Goal: Communication & Community: Answer question/provide support

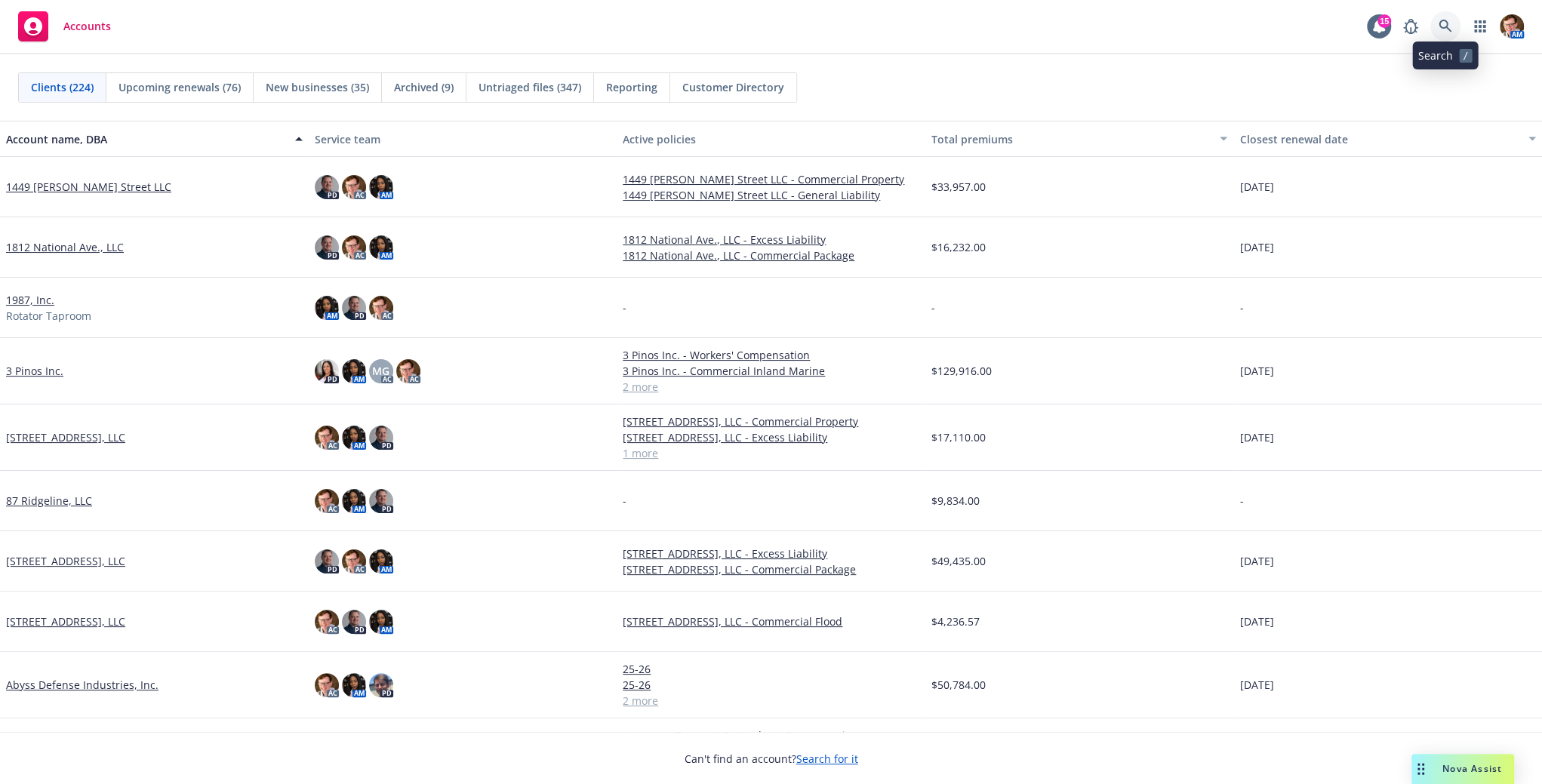
click at [1454, 30] on link at bounding box center [1445, 26] width 30 height 30
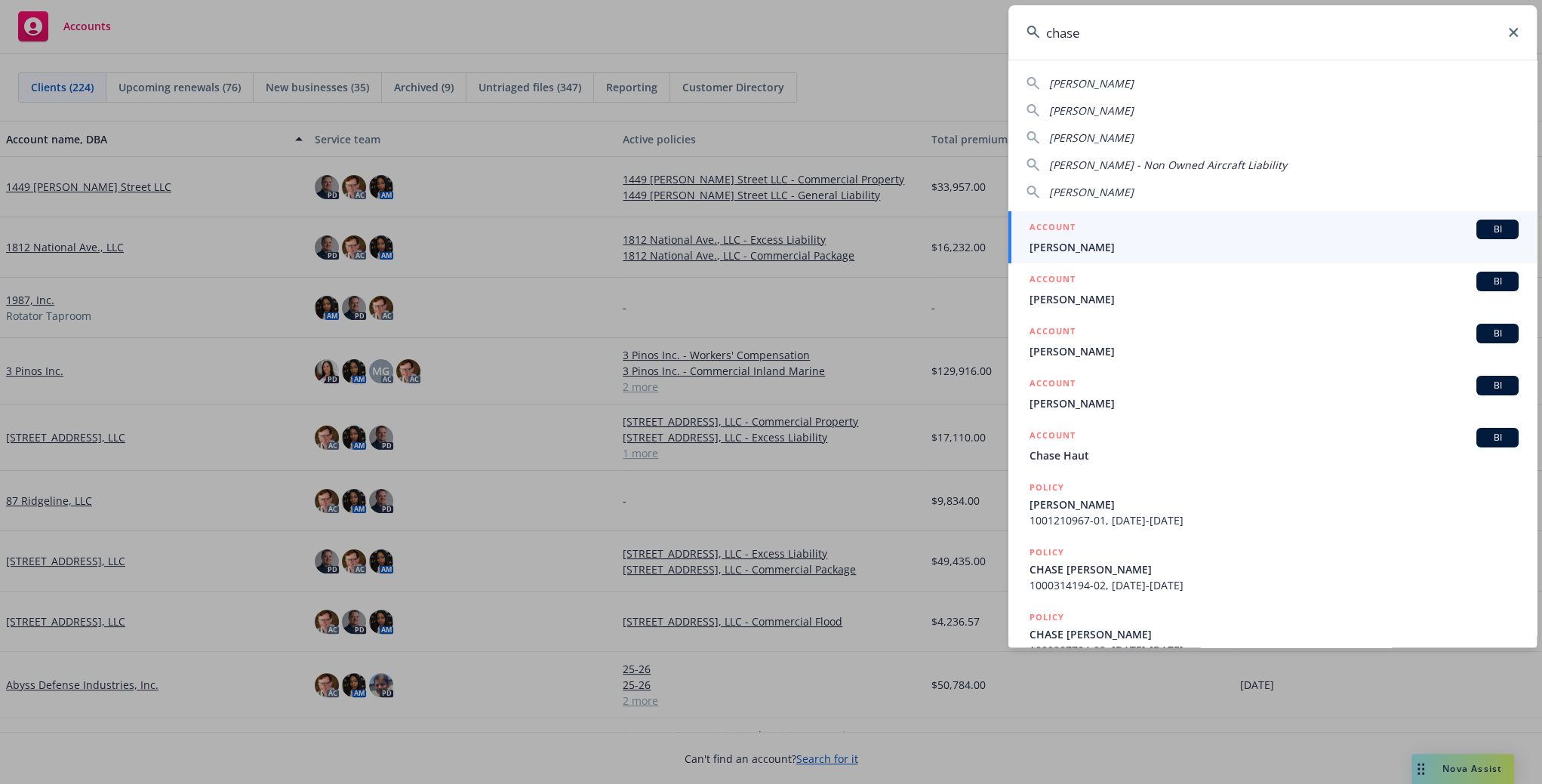
drag, startPoint x: 1044, startPoint y: 26, endPoint x: 1013, endPoint y: 23, distance: 31.1
click at [1002, 23] on div "chase [PERSON_NAME] [PERSON_NAME] [PERSON_NAME] [PERSON_NAME] - Non Owned Aircr…" at bounding box center [771, 392] width 1542 height 784
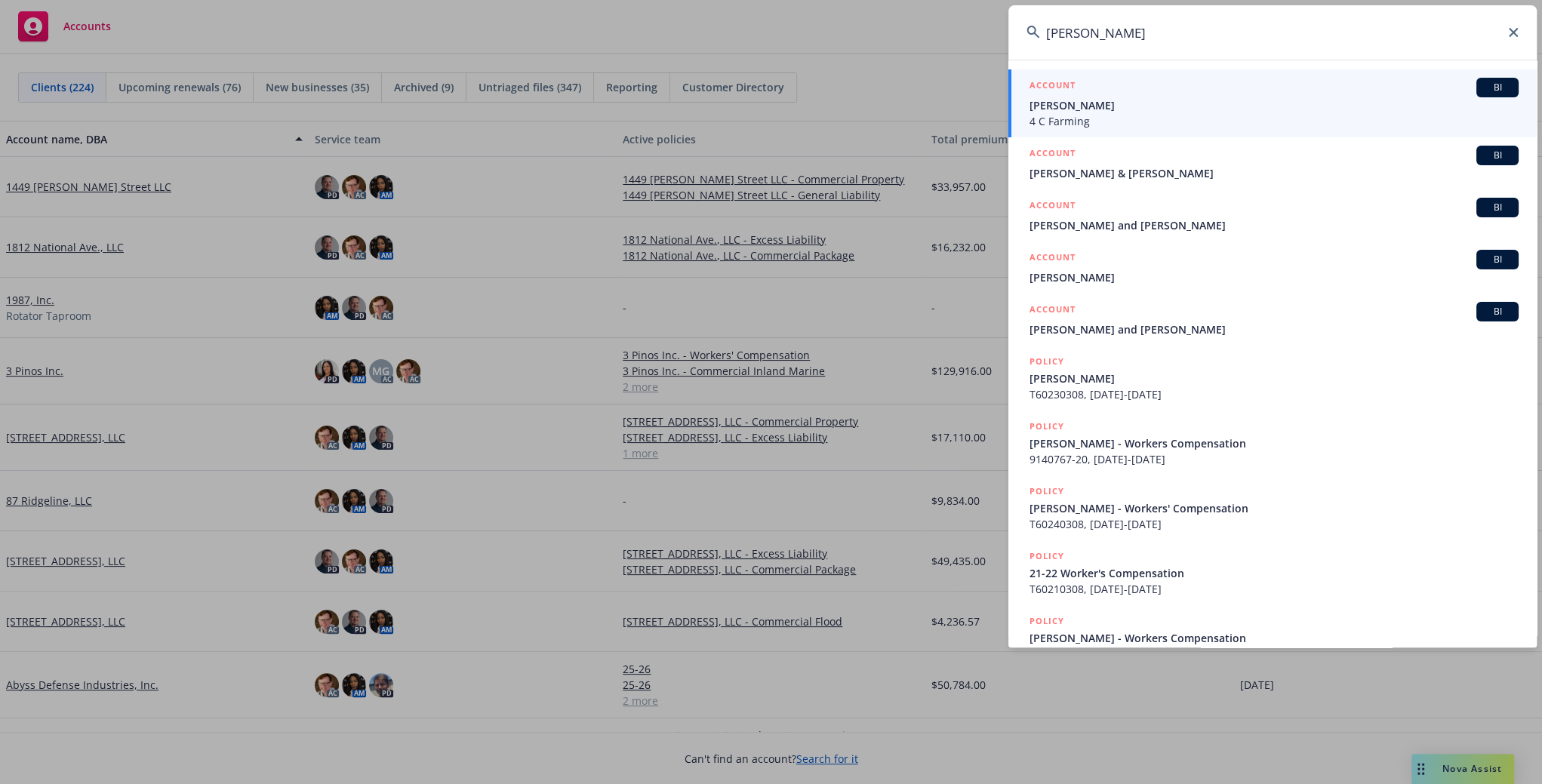
type input "[PERSON_NAME]"
click at [1142, 106] on span "[PERSON_NAME]" at bounding box center [1274, 105] width 489 height 16
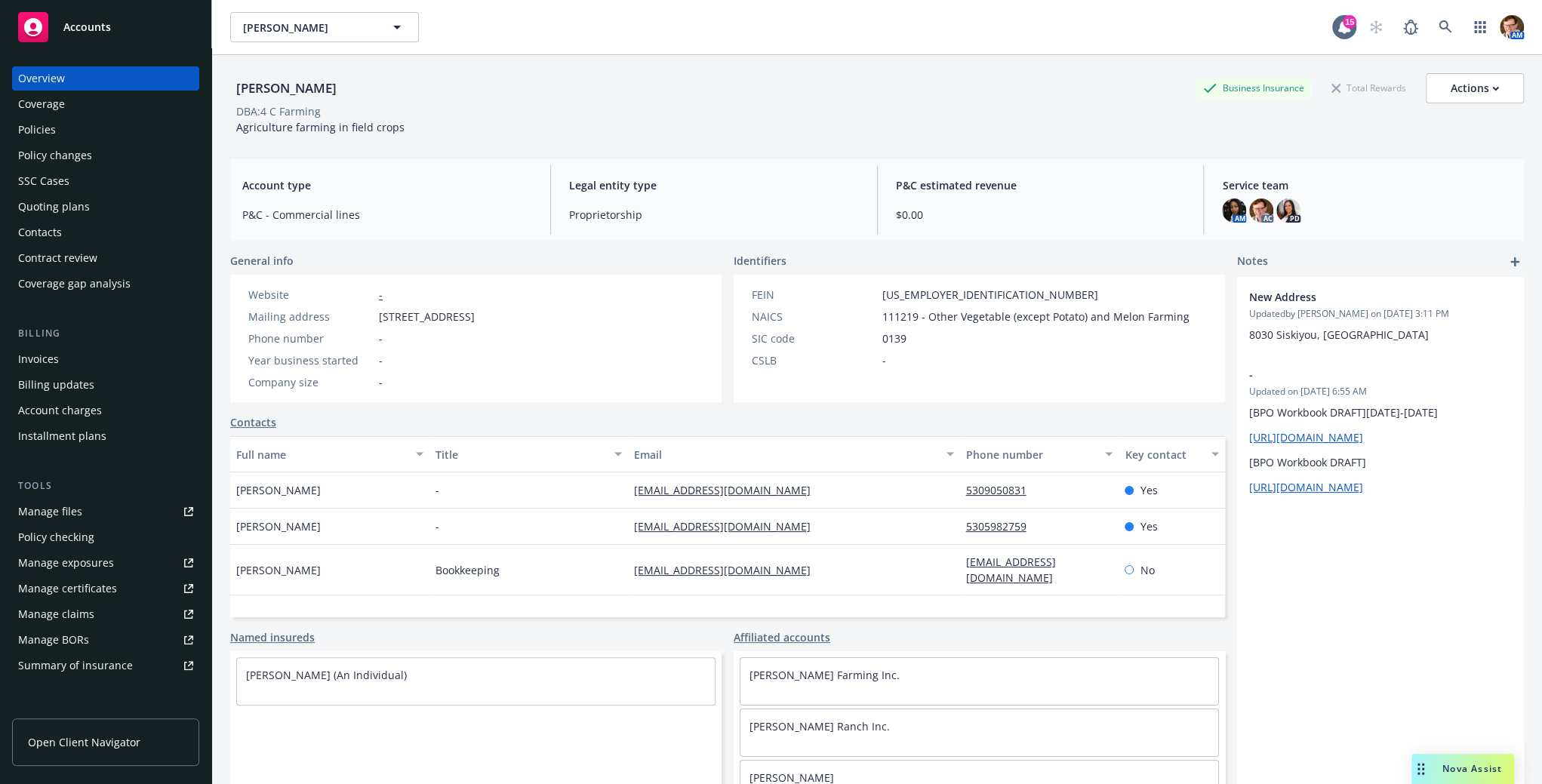
click at [127, 116] on div "Overview Coverage Policies Policy changes SSC Cases Quoting plans Contacts Cont…" at bounding box center [106, 181] width 187 height 230
click at [78, 126] on div "Policies" at bounding box center [105, 130] width 175 height 24
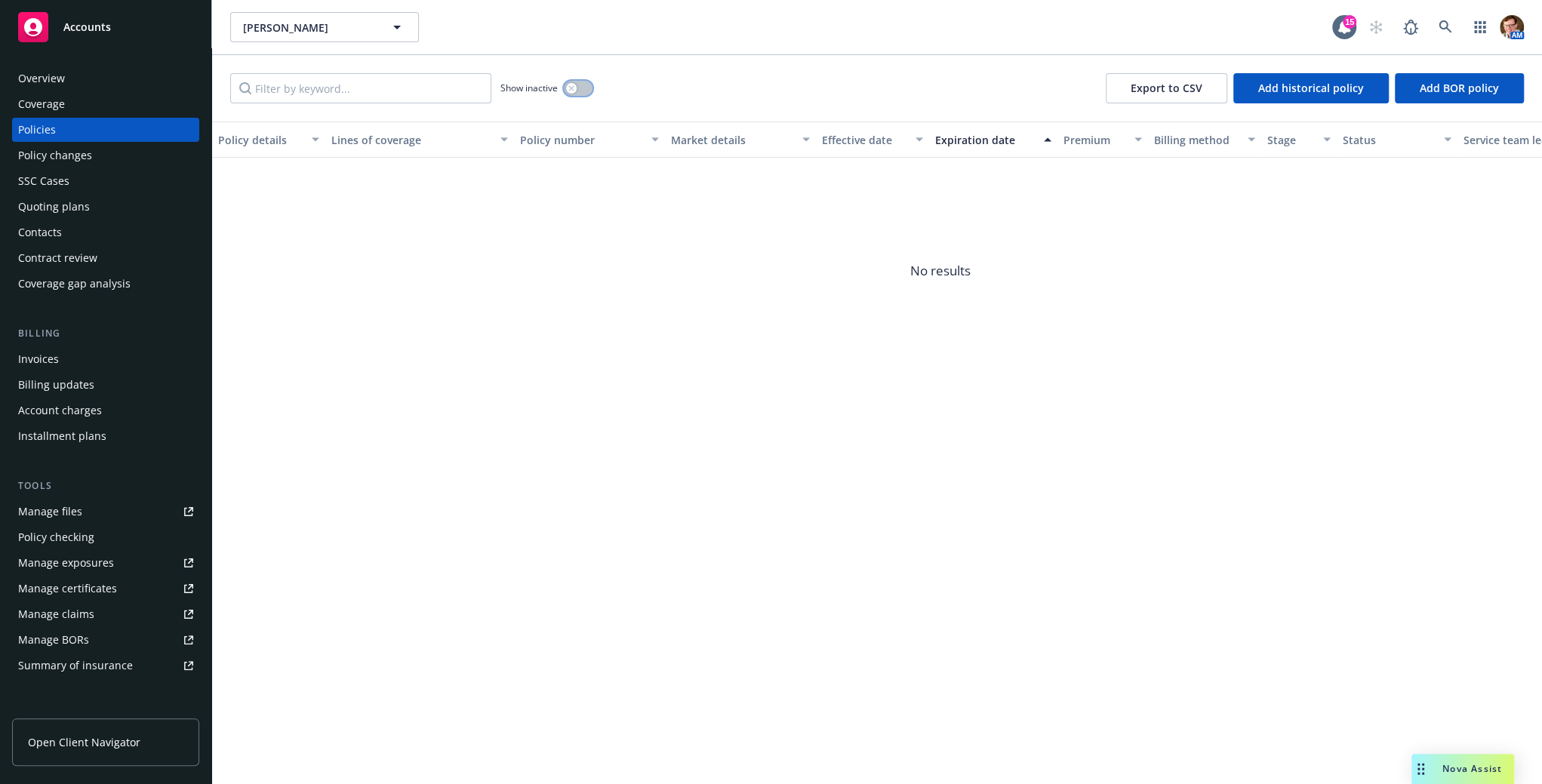
click at [571, 92] on div "button" at bounding box center [571, 89] width 11 height 11
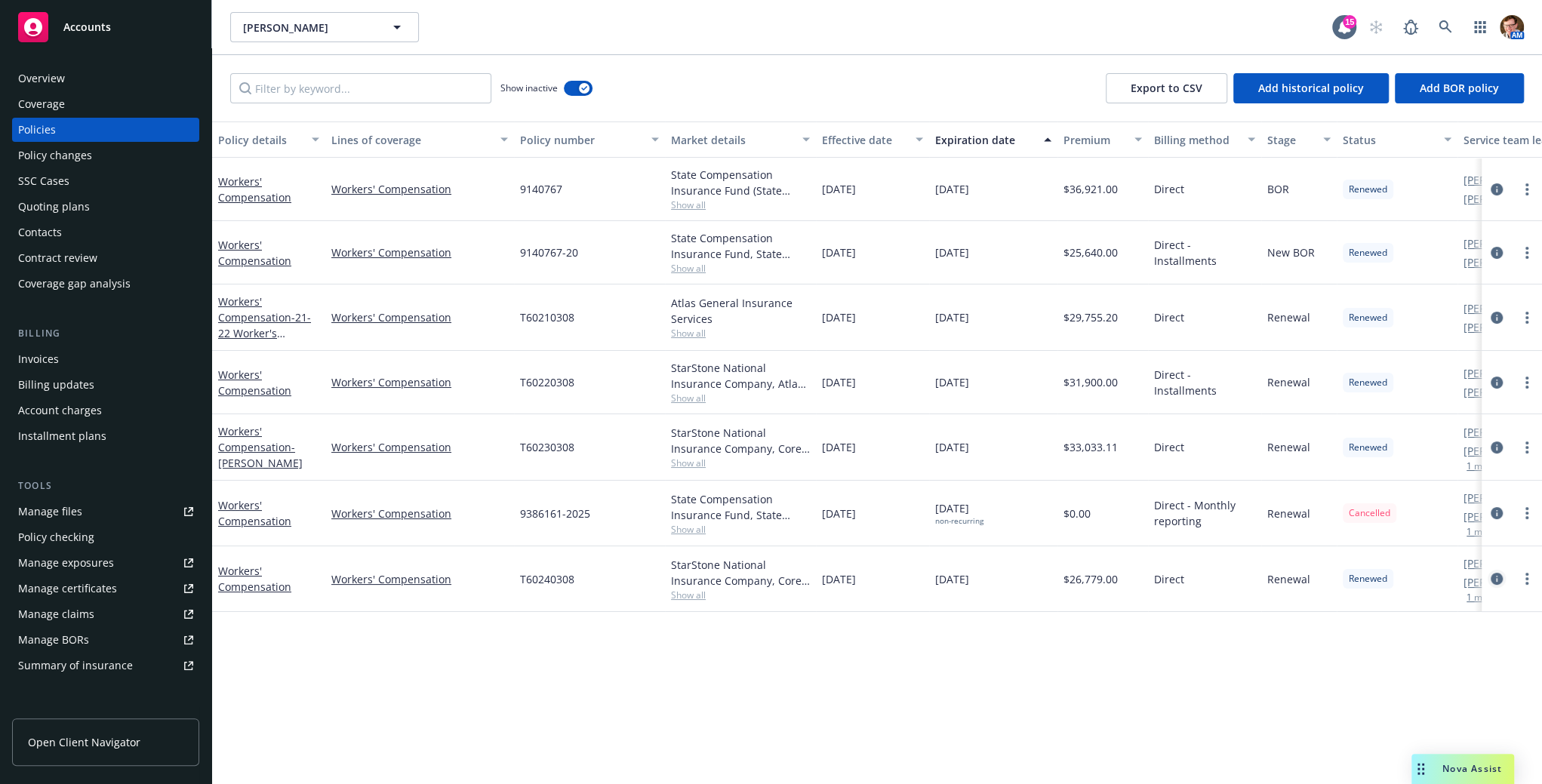
click at [1496, 574] on icon "circleInformation" at bounding box center [1497, 579] width 12 height 12
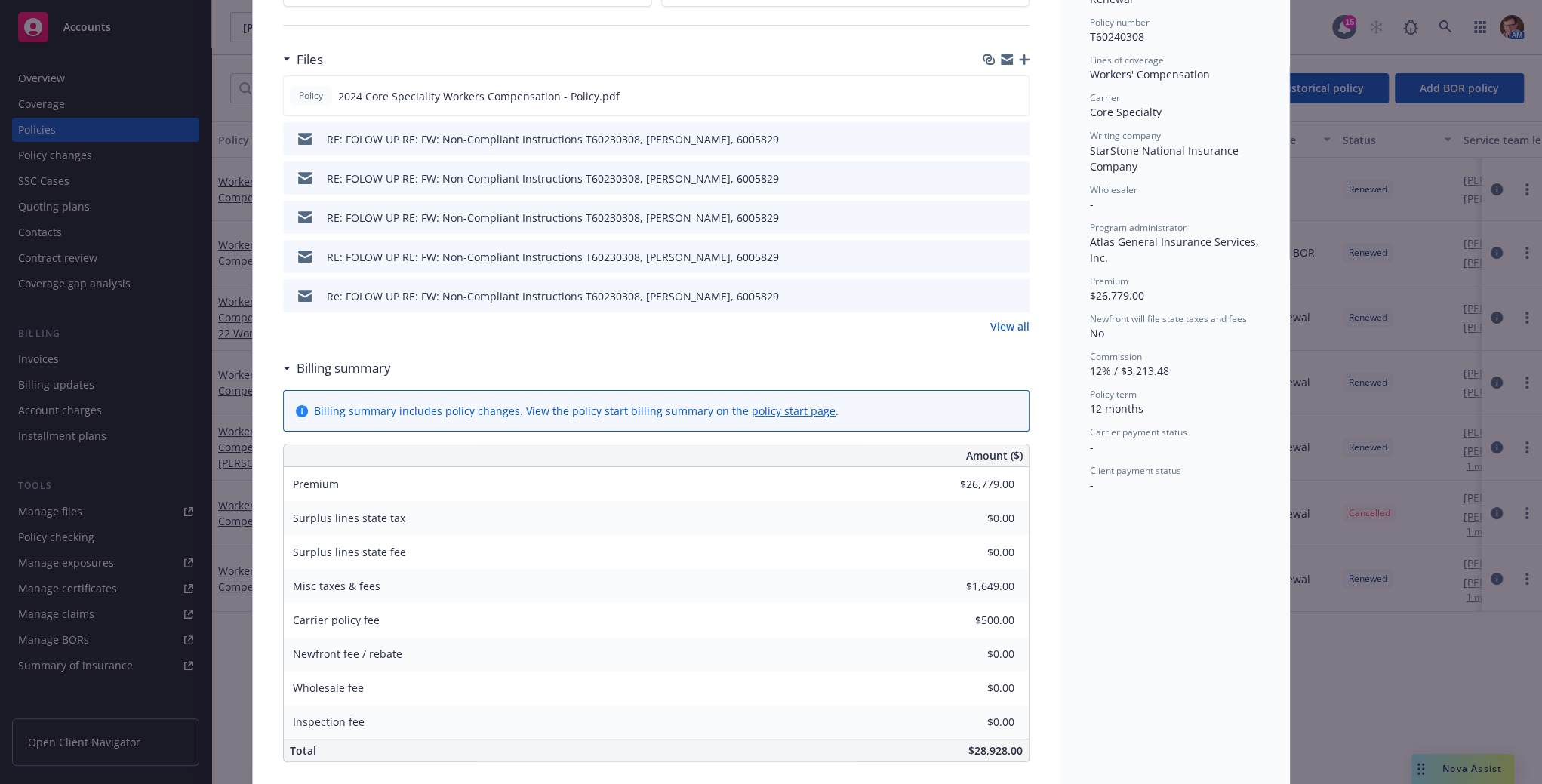
scroll to position [64, 0]
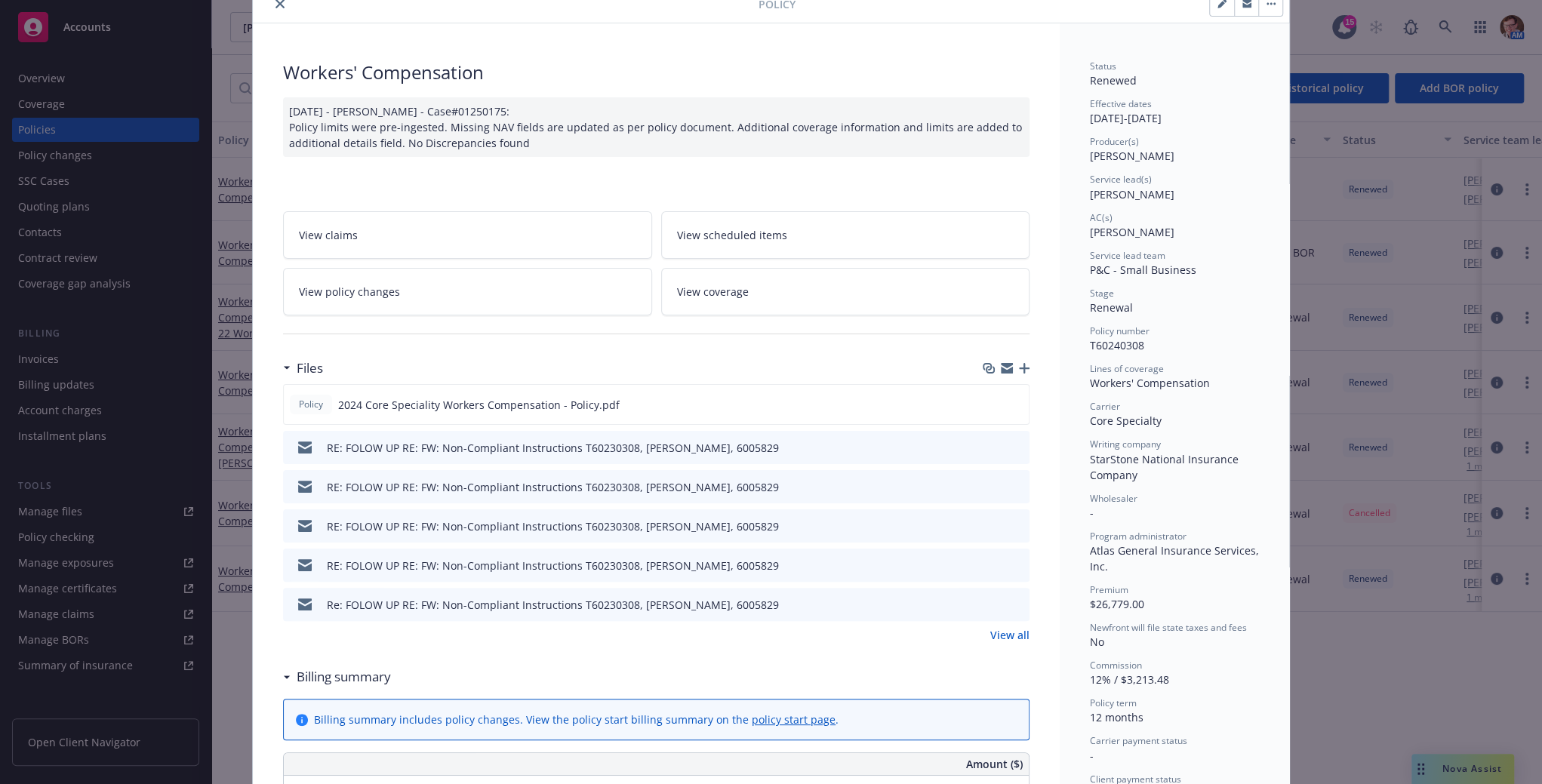
click at [271, 7] on button "close" at bounding box center [279, 3] width 18 height 18
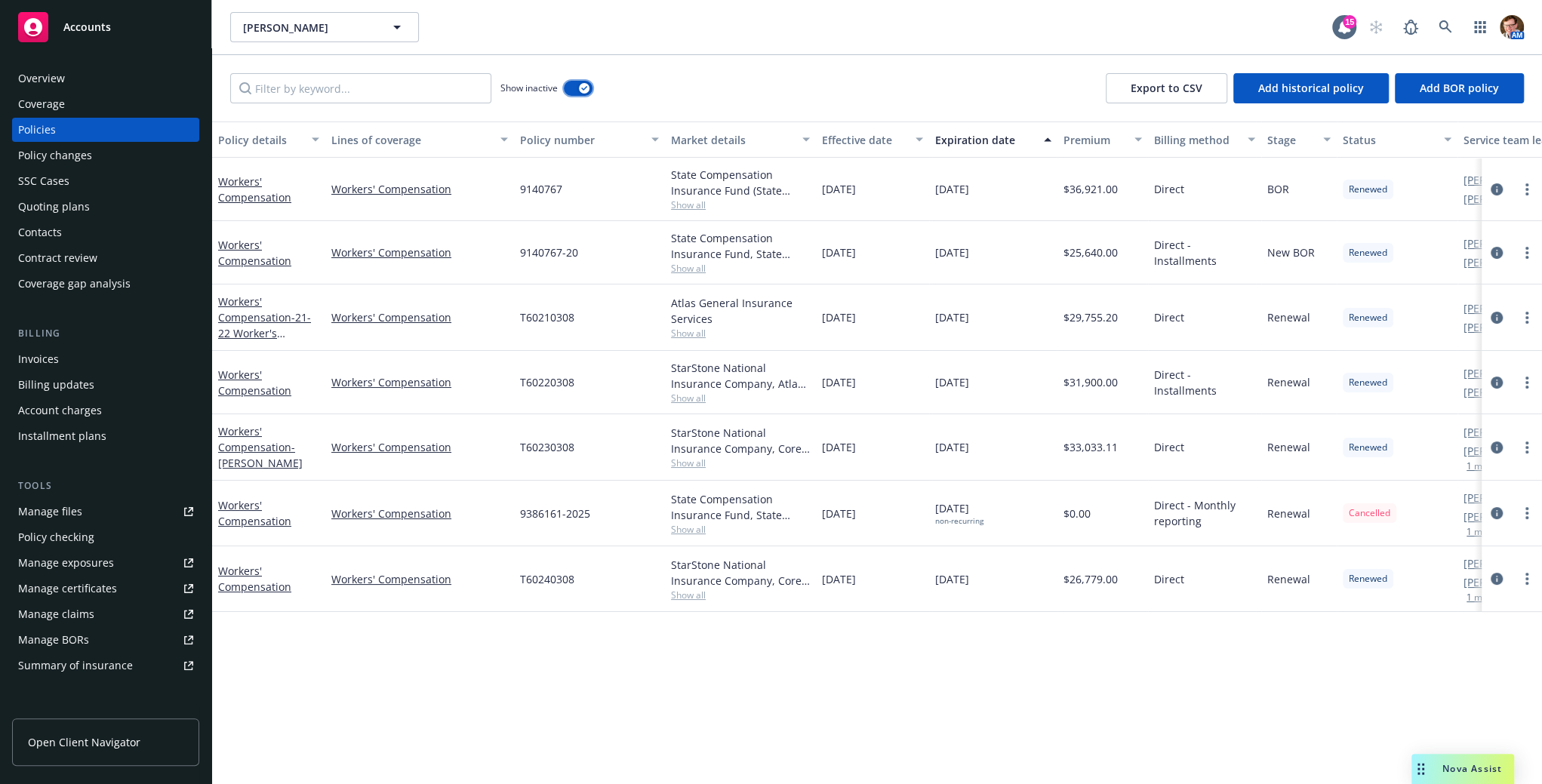
click at [575, 91] on button "button" at bounding box center [577, 89] width 29 height 15
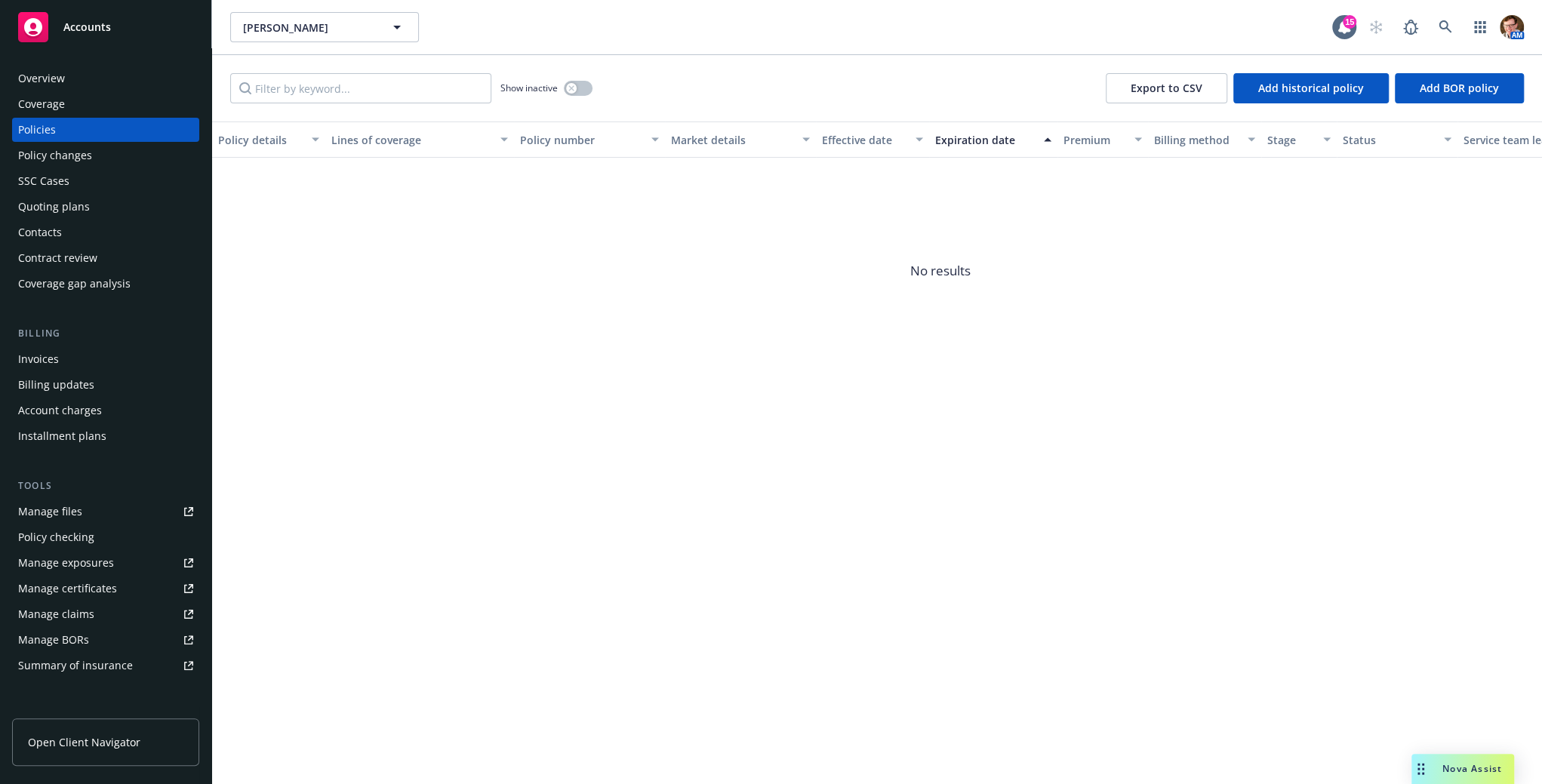
click at [1464, 754] on div "Nova Assist" at bounding box center [1463, 769] width 103 height 30
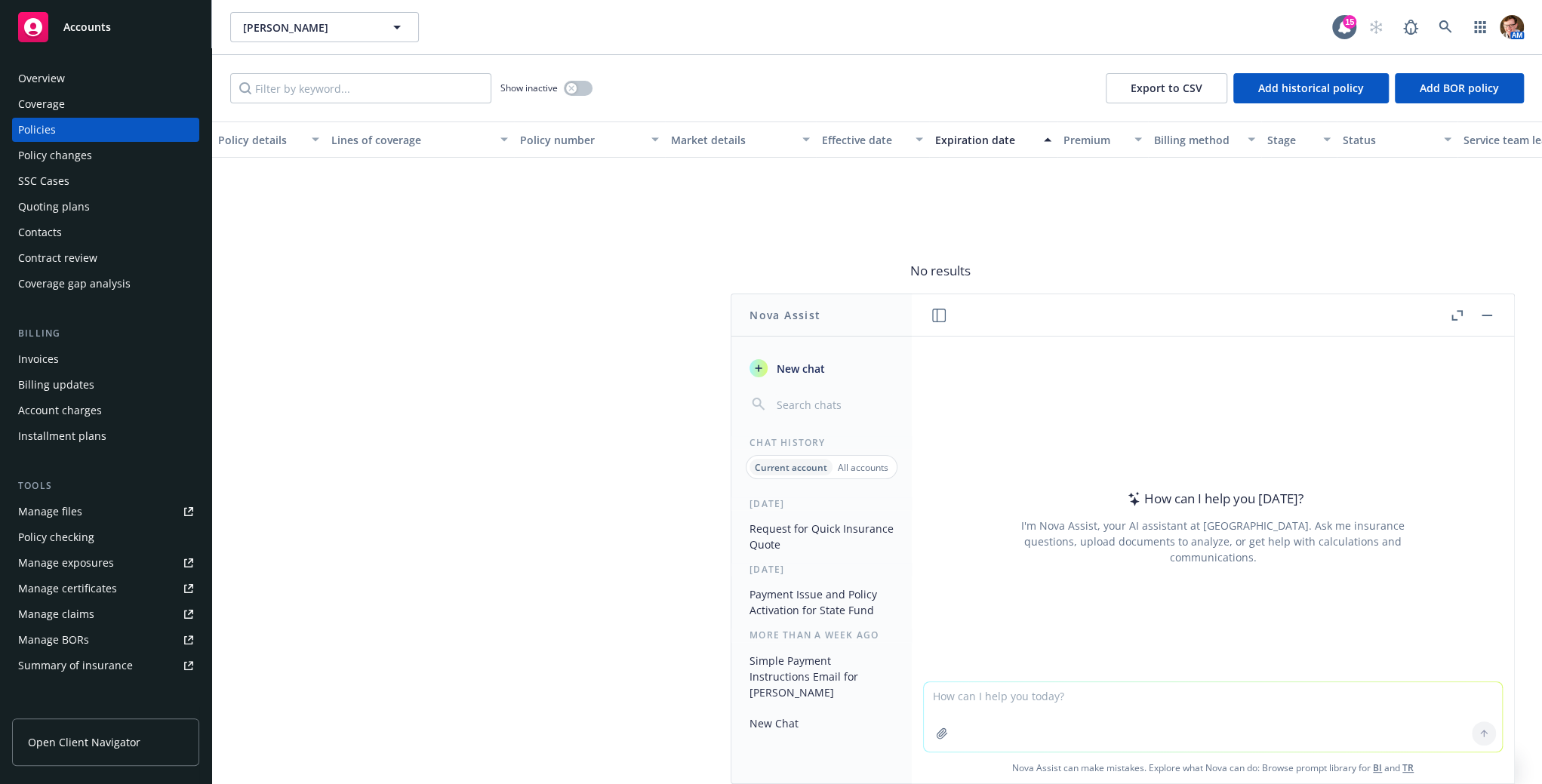
click at [1131, 698] on textarea at bounding box center [1213, 717] width 578 height 69
type textarea "write breif"
click at [824, 601] on button "Payment Issue and Policy Activation for State Fund" at bounding box center [821, 602] width 157 height 41
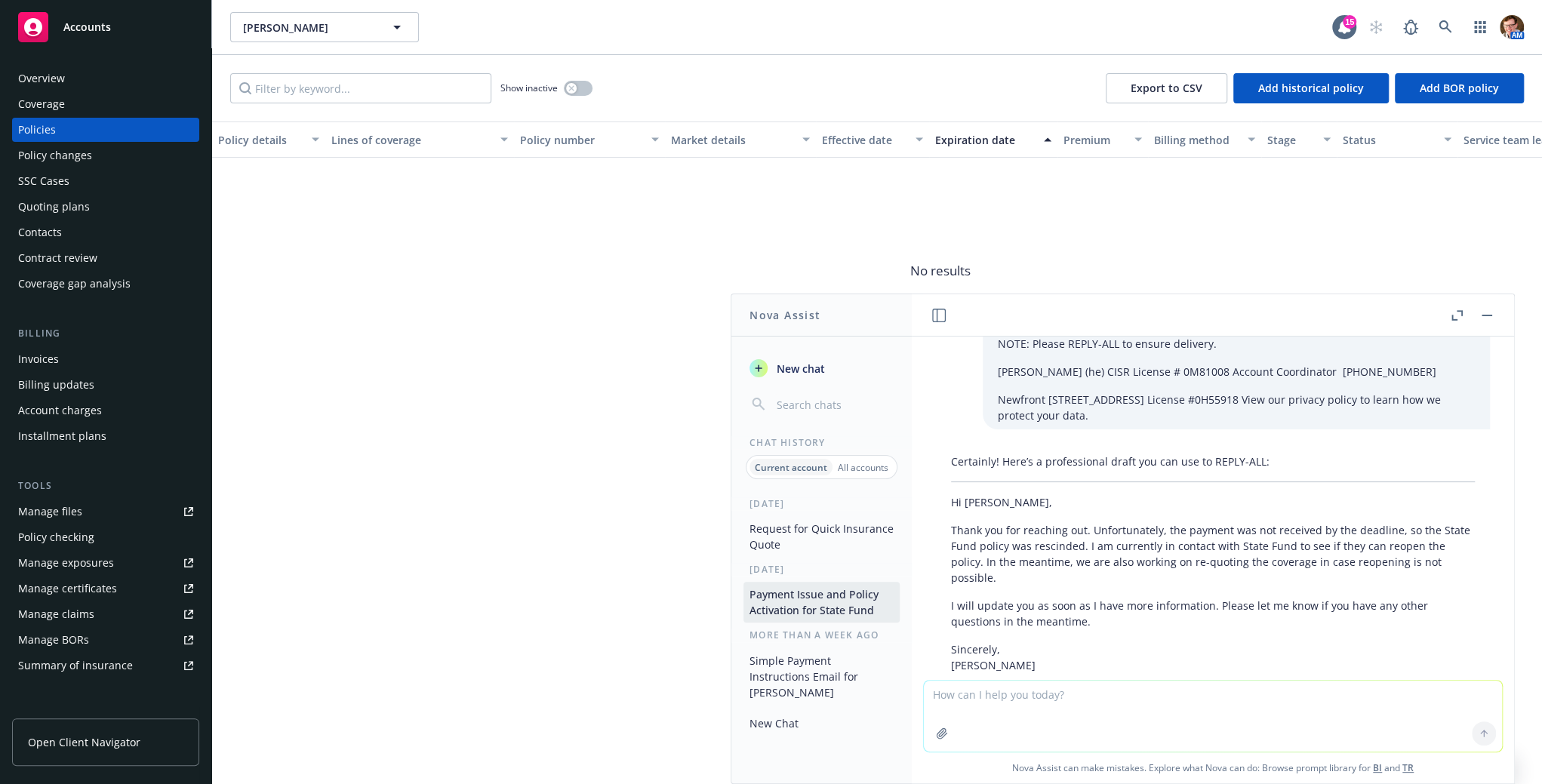
scroll to position [1289, 0]
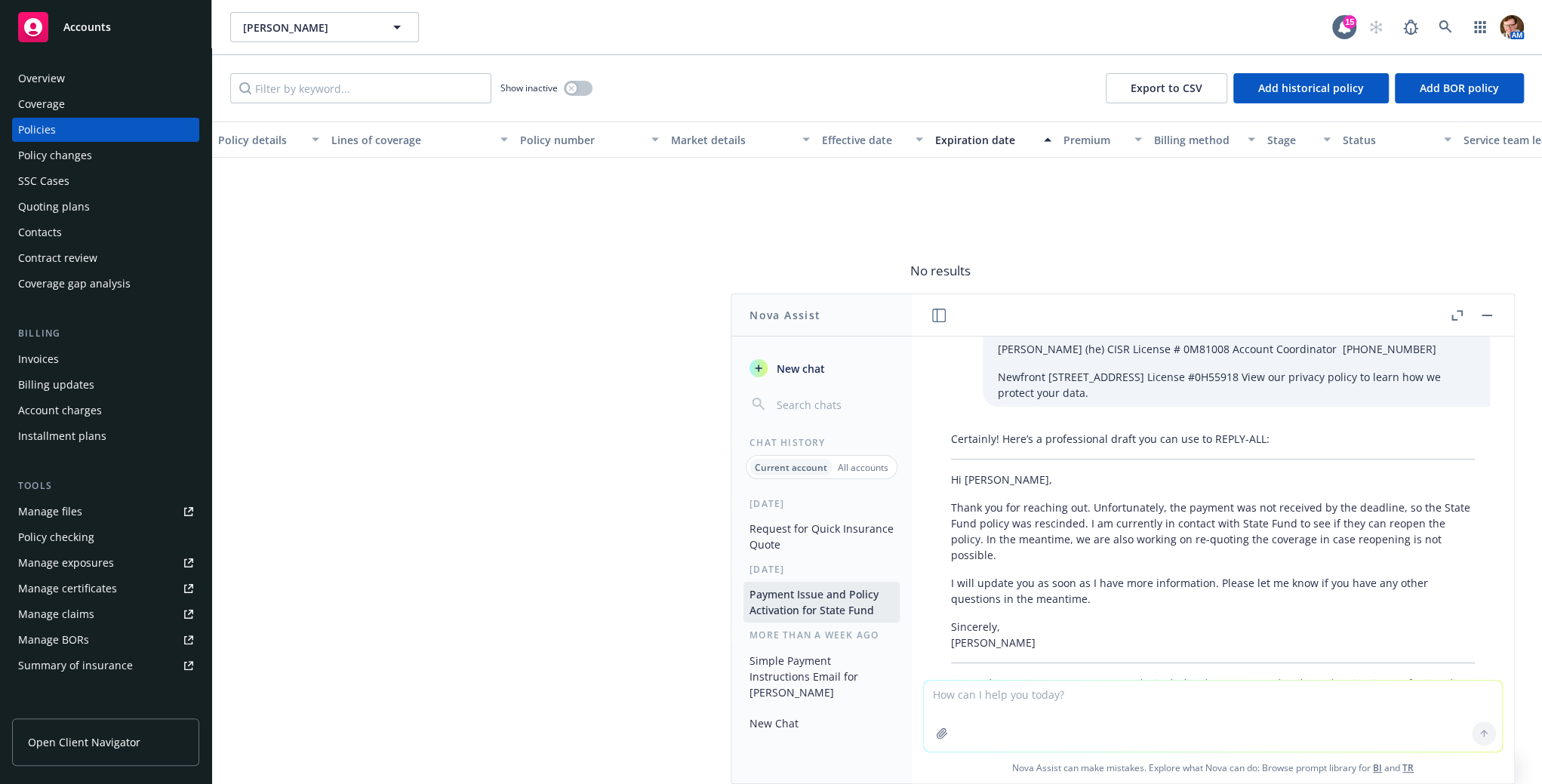
click at [979, 700] on textarea at bounding box center [1213, 716] width 578 height 71
type textarea "write breif note to [PERSON_NAME], let her knwo the quote amount and ask her if…"
click at [930, 731] on button "button" at bounding box center [941, 733] width 24 height 24
click at [936, 733] on icon "button" at bounding box center [942, 734] width 12 height 12
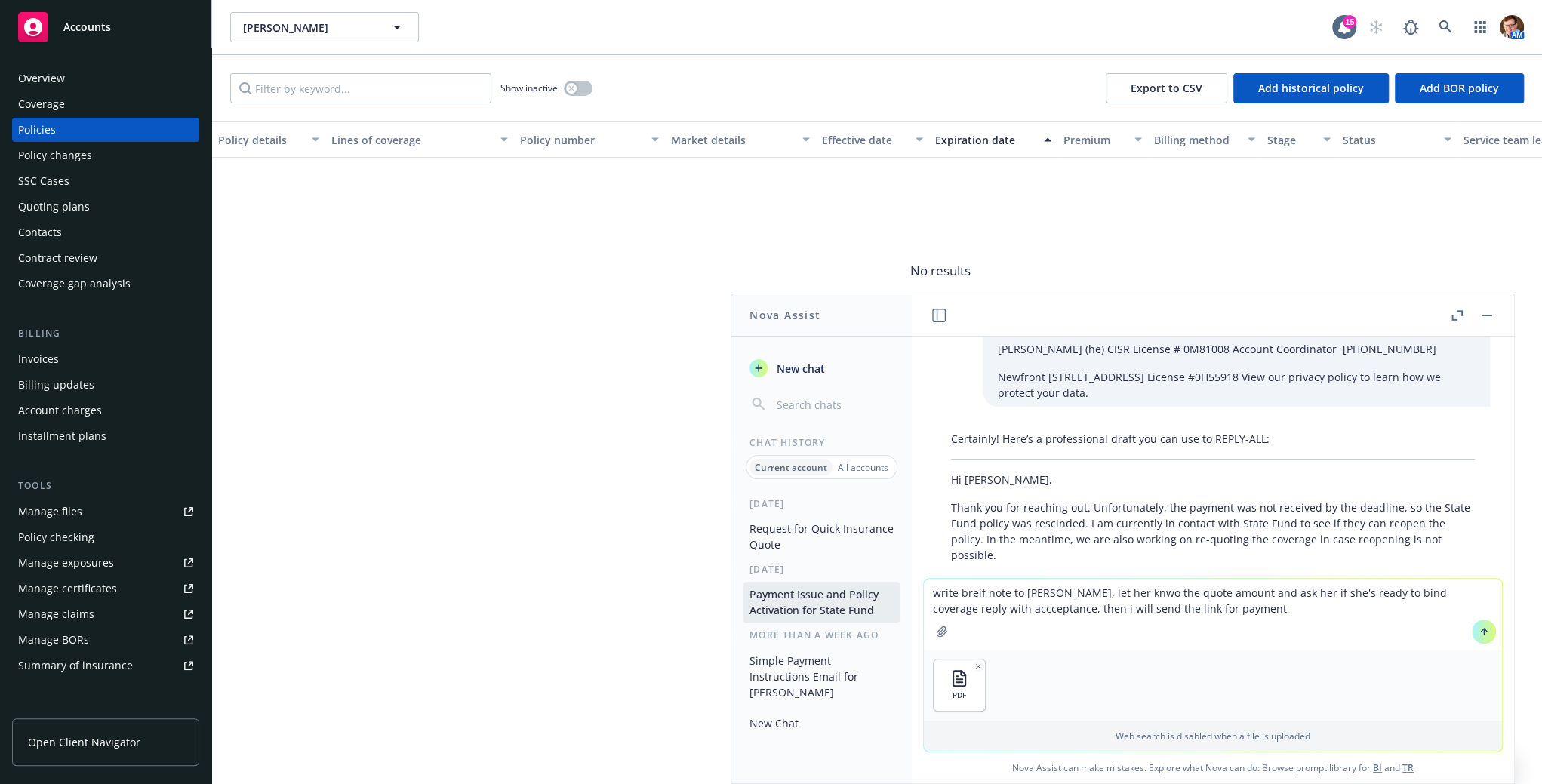
click at [1479, 631] on icon at bounding box center [1484, 631] width 11 height 11
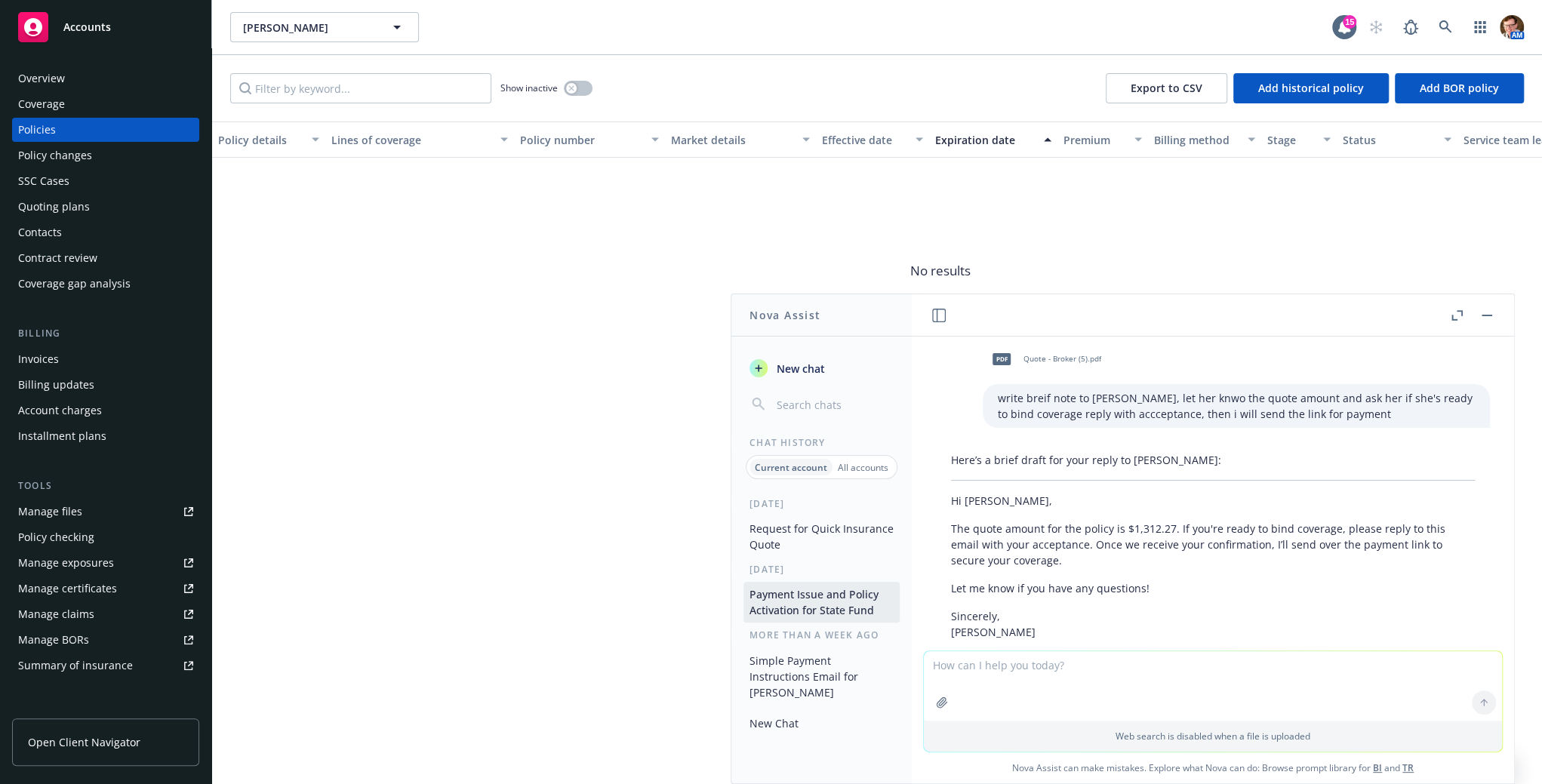
scroll to position [1709, 0]
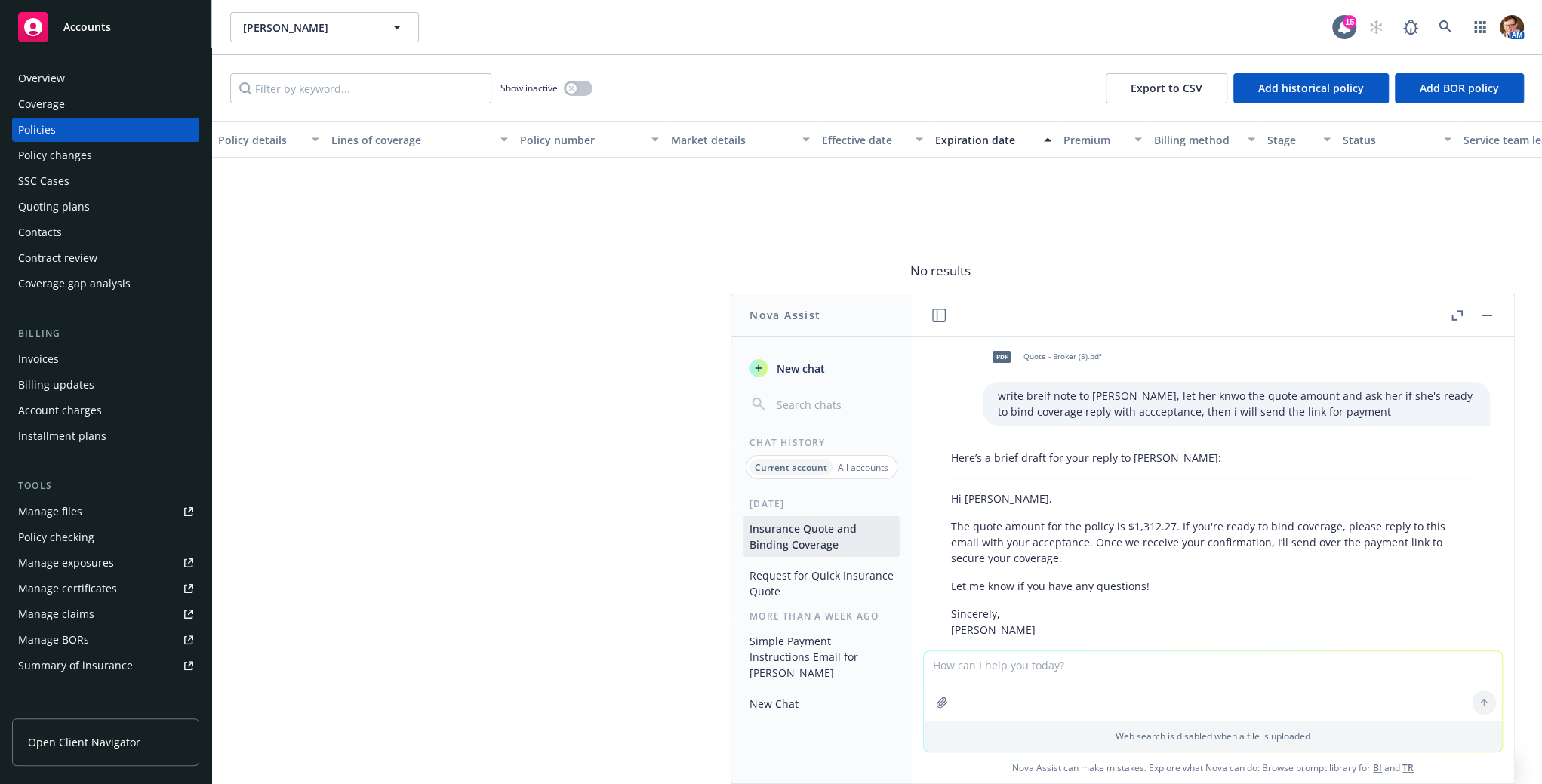
click at [1027, 677] on textarea at bounding box center [1213, 686] width 578 height 69
click at [1001, 696] on icon "Thumbs down" at bounding box center [1002, 702] width 14 height 12
click at [988, 668] on textarea at bounding box center [1213, 686] width 578 height 69
paste textarea "Estimated Premium & Surcharges $27,362.27"
type textarea "Estimated Premium & Surcharges $27,362.27"
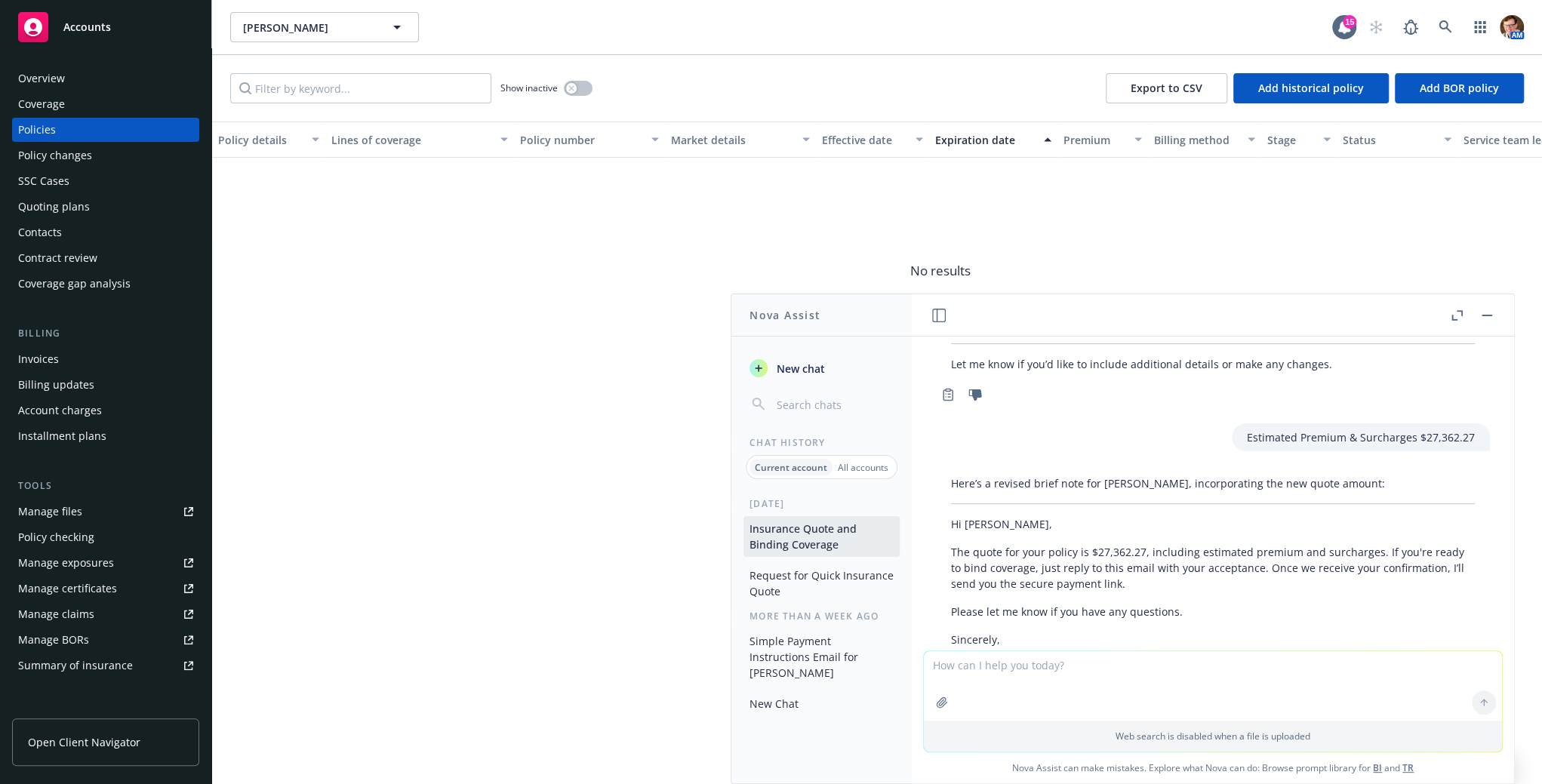
scroll to position [2041, 0]
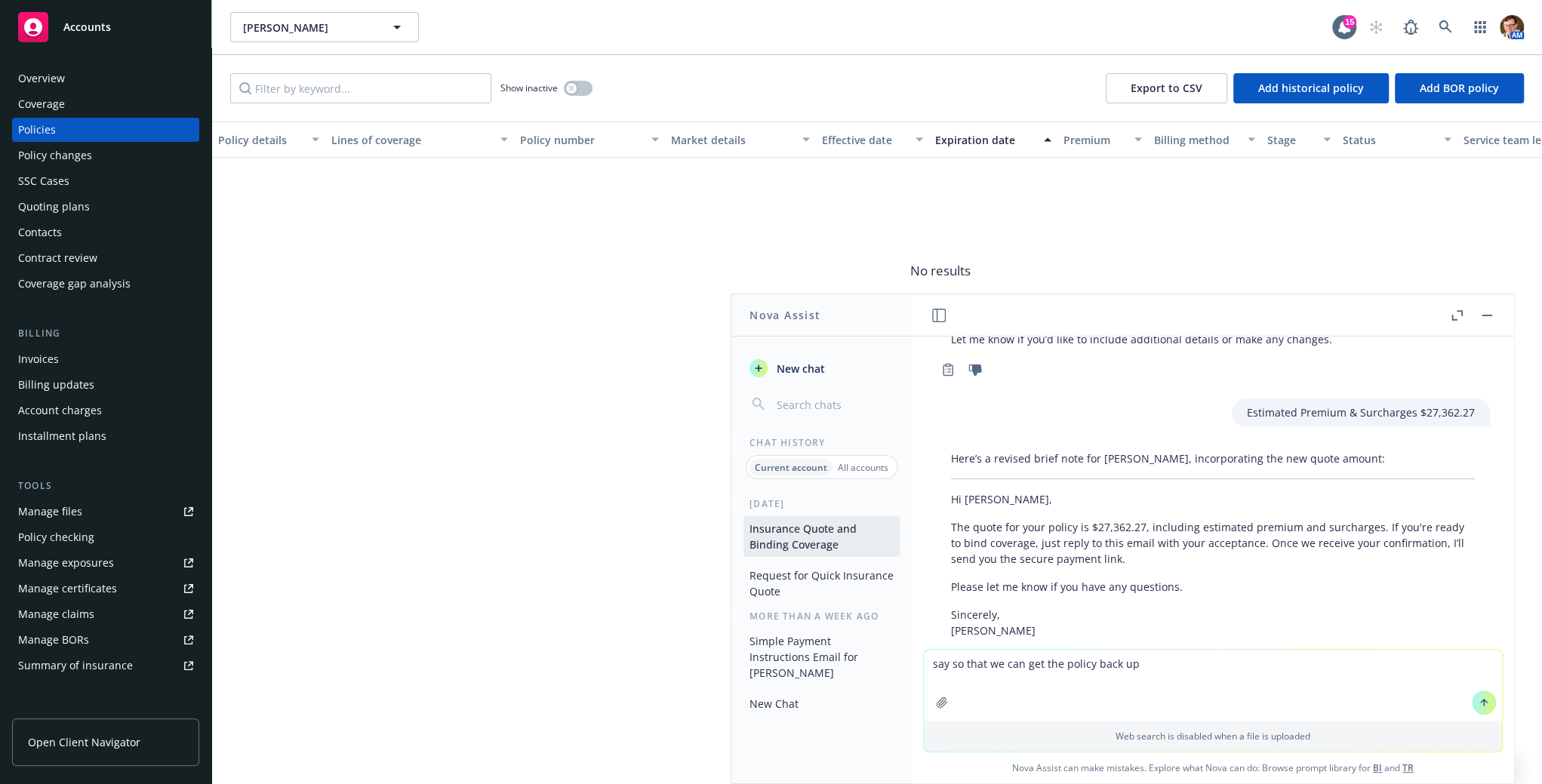
type textarea "say so that we can get the policy back up"
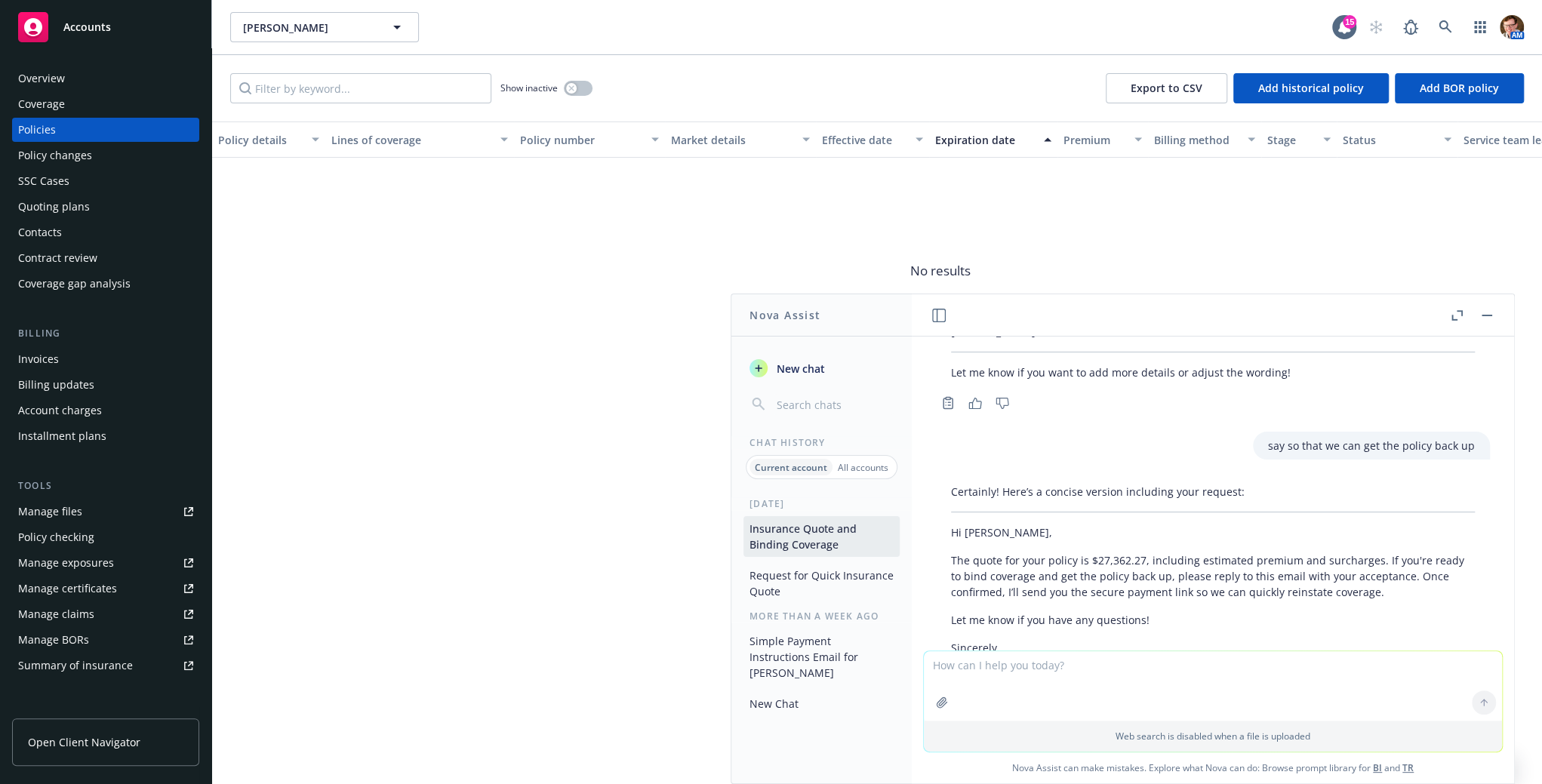
scroll to position [2344, 0]
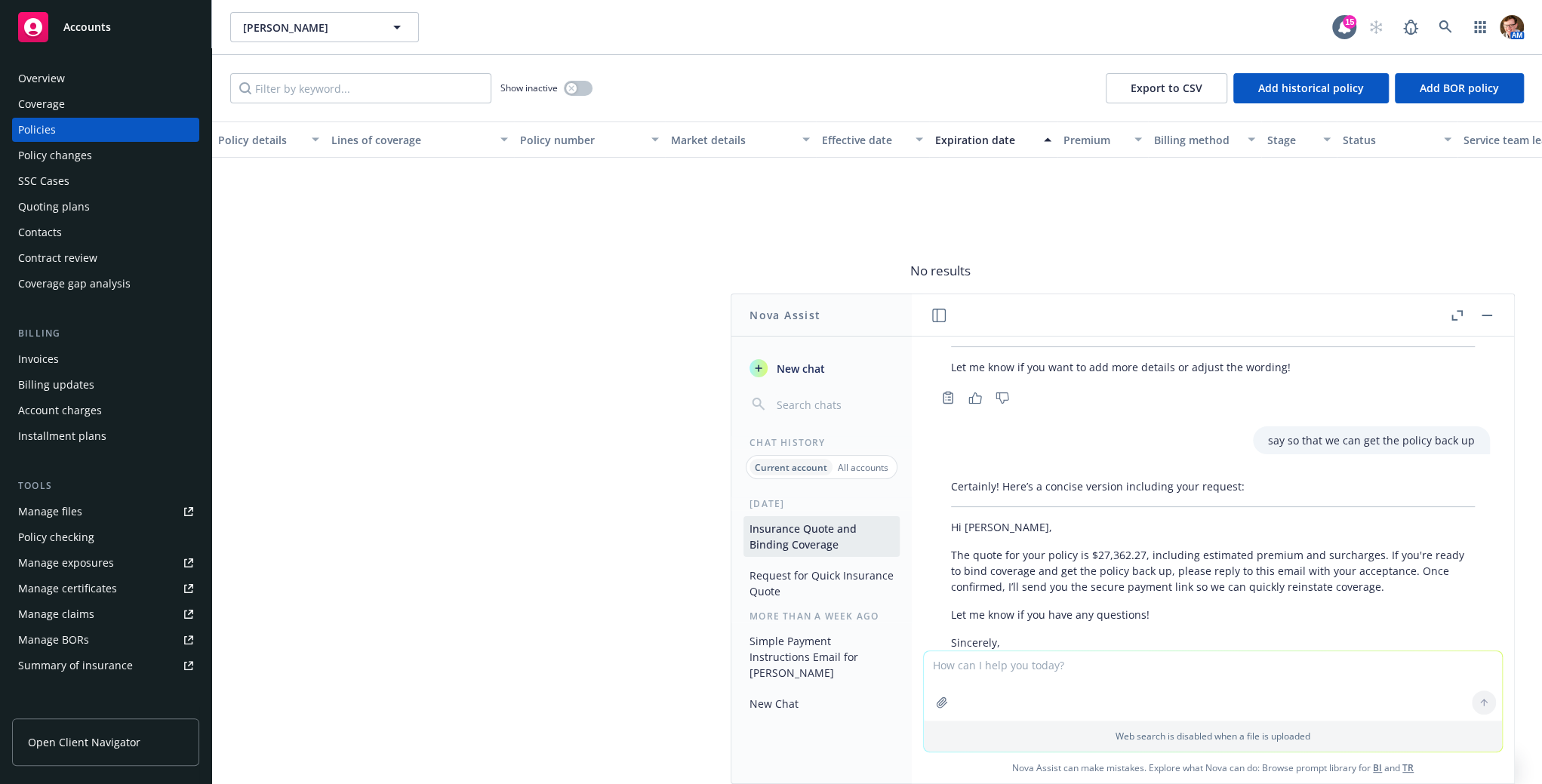
click at [1004, 677] on textarea at bounding box center [1213, 686] width 578 height 69
type textarea "say quotes attached"
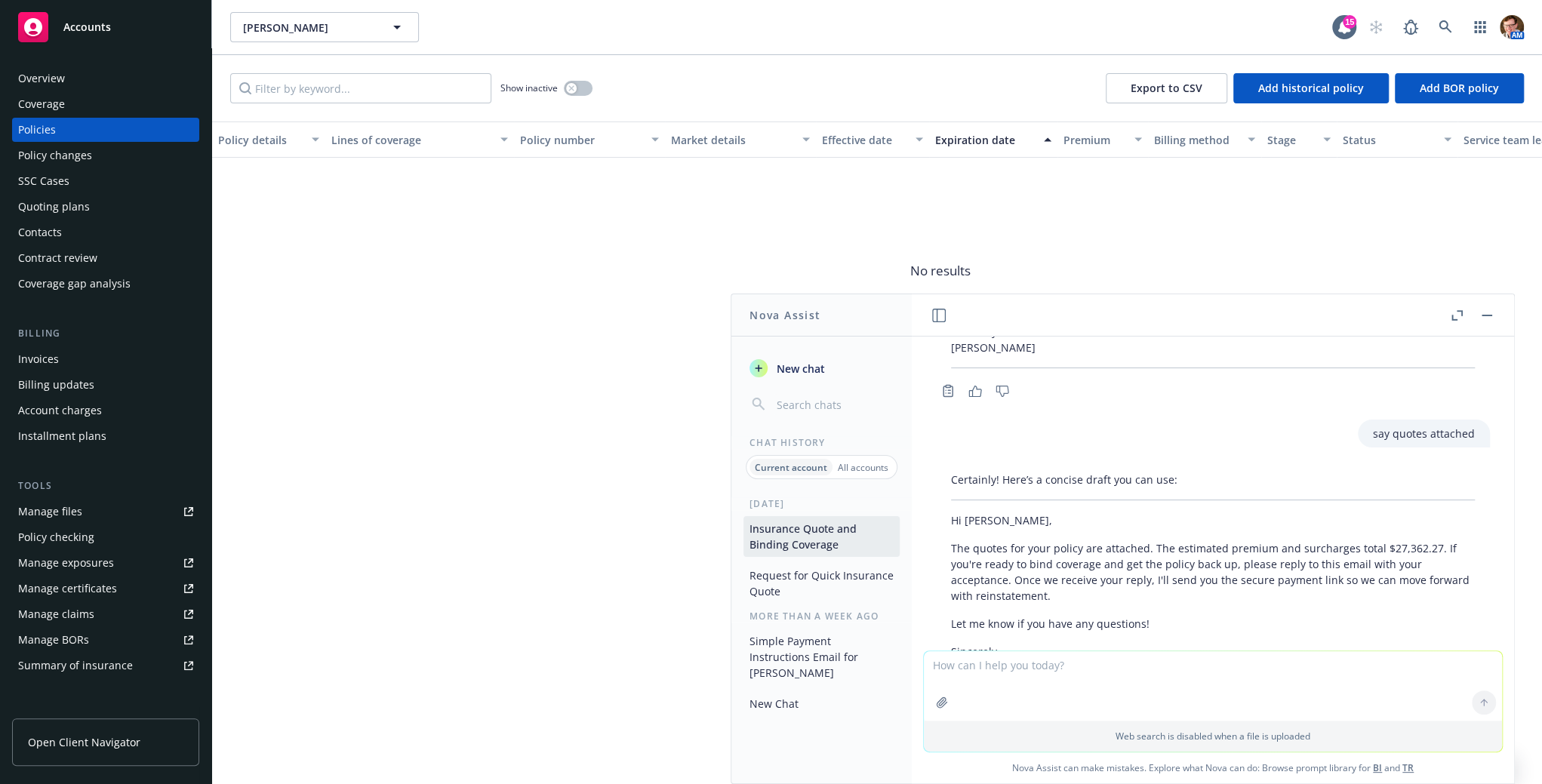
scroll to position [2663, 0]
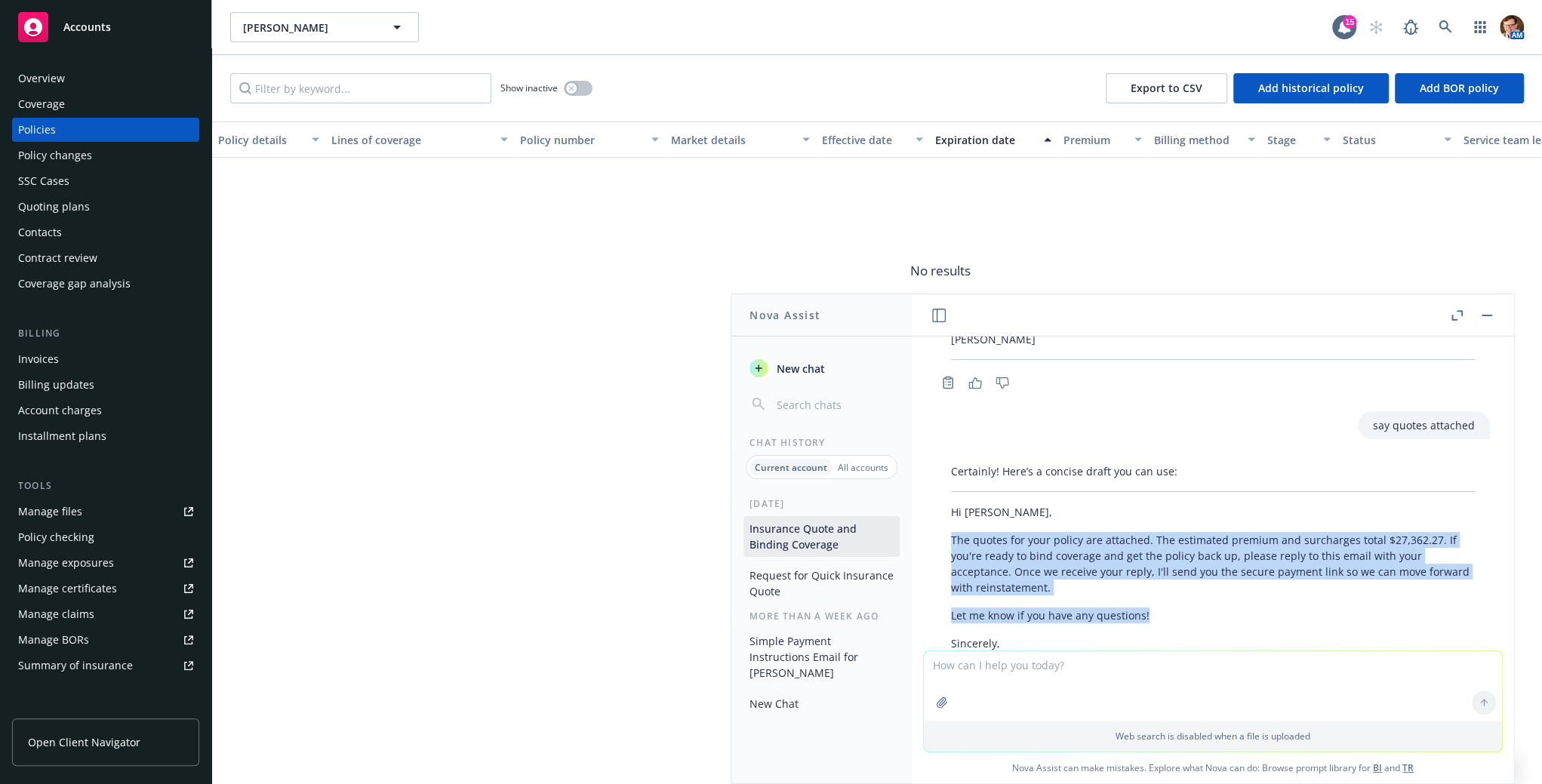
drag, startPoint x: 1096, startPoint y: 501, endPoint x: 948, endPoint y: 427, distance: 165.5
click at [948, 457] on div "Certainly! Here’s a concise draft you can use: Hi [PERSON_NAME], The quotes for…" at bounding box center [1213, 571] width 554 height 229
click at [1063, 532] on p "The quotes for your policy are attached. The estimated premium and surcharges t…" at bounding box center [1212, 564] width 524 height 63
drag, startPoint x: 1165, startPoint y: 516, endPoint x: 975, endPoint y: 411, distance: 217.1
click at [975, 457] on div "Certainly! Here’s a concise draft you can use: Hi [PERSON_NAME], The quotes for…" at bounding box center [1213, 571] width 554 height 229
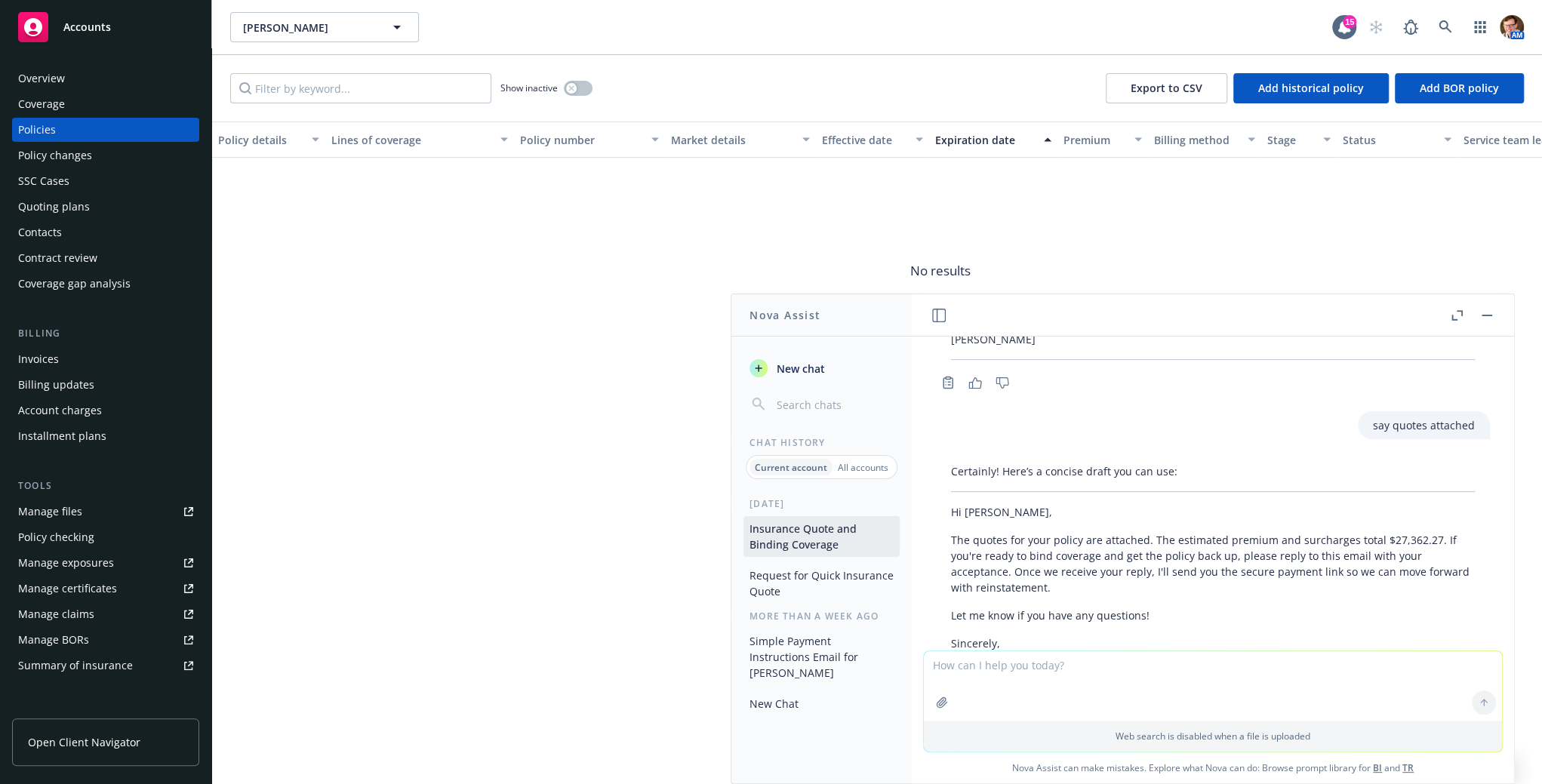
drag, startPoint x: 1142, startPoint y: 483, endPoint x: 1150, endPoint y: 486, distance: 8.5
click at [1142, 532] on p "The quotes for your policy are attached. The estimated premium and surcharges t…" at bounding box center [1212, 564] width 524 height 63
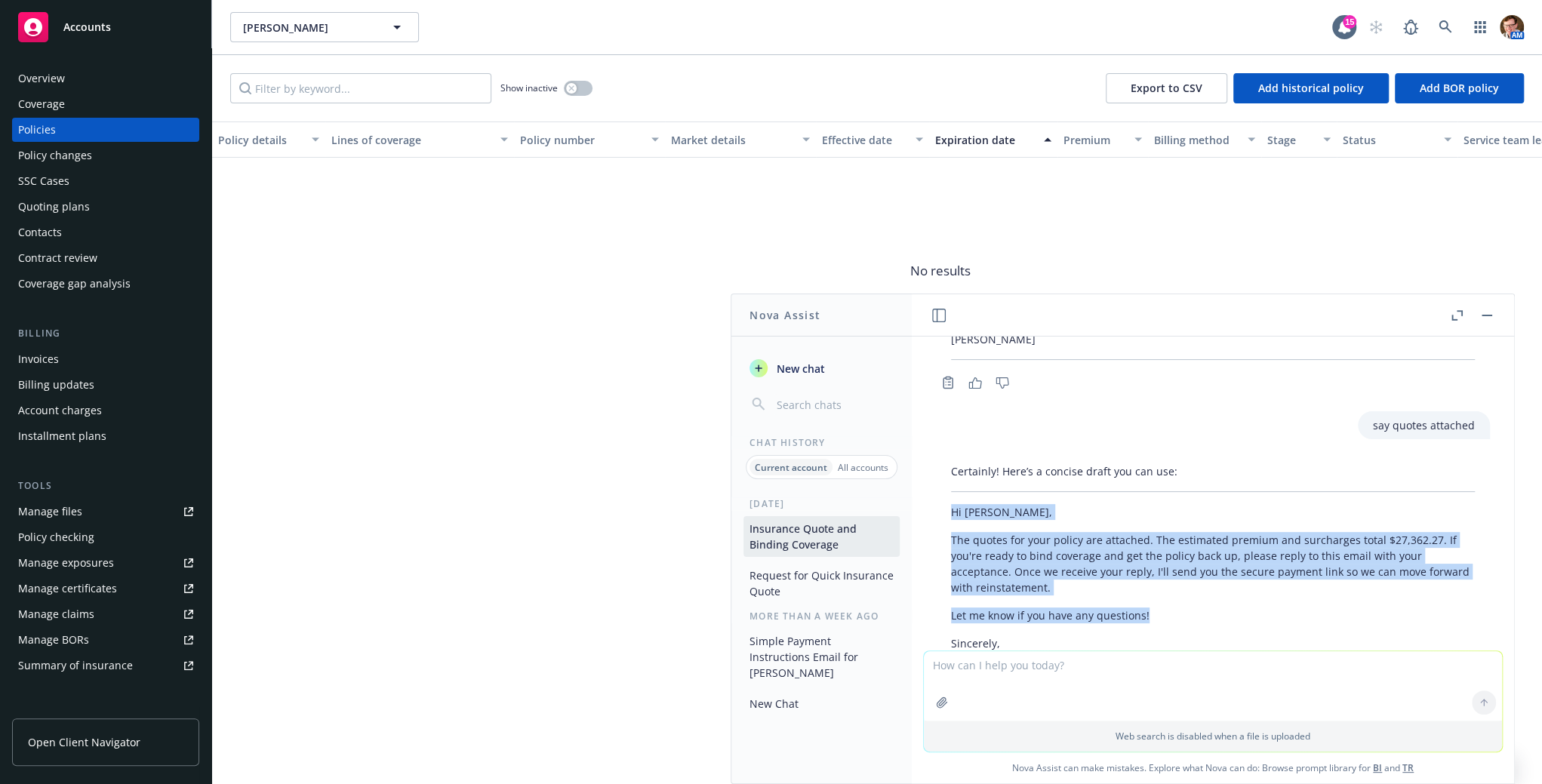
drag, startPoint x: 1148, startPoint y: 513, endPoint x: 946, endPoint y: 413, distance: 225.4
click at [946, 457] on div "Certainly! Here’s a concise draft you can use: Hi [PERSON_NAME], The quotes for…" at bounding box center [1213, 571] width 554 height 229
click at [1095, 532] on p "The quotes for your policy are attached. The estimated premium and surcharges t…" at bounding box center [1212, 564] width 524 height 63
drag, startPoint x: 1149, startPoint y: 516, endPoint x: 948, endPoint y: 414, distance: 225.4
click at [948, 457] on div "Certainly! Here’s a concise draft you can use: Hi [PERSON_NAME], The quotes for…" at bounding box center [1213, 571] width 554 height 229
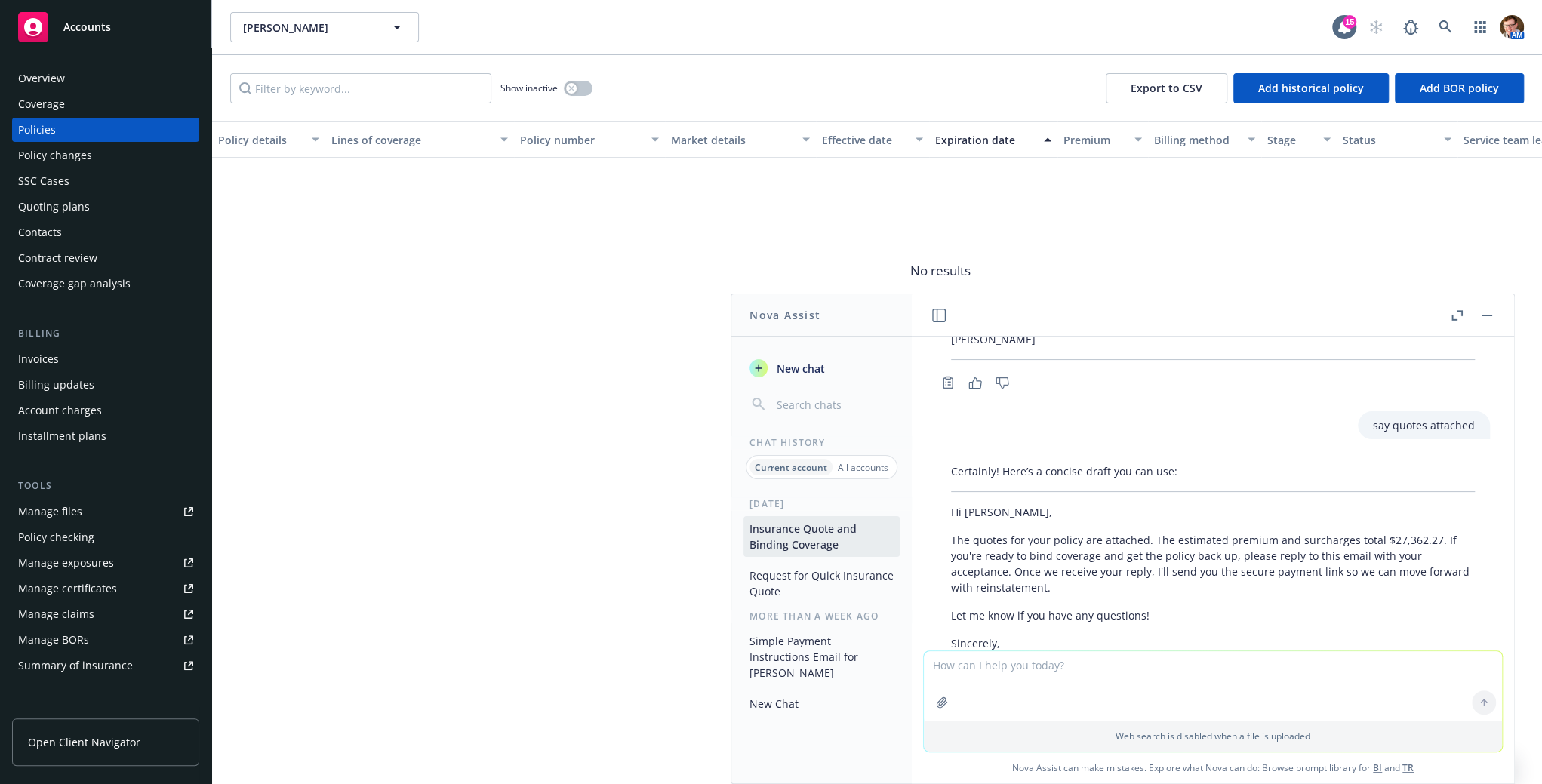
click at [971, 667] on textarea at bounding box center [1213, 686] width 578 height 69
type textarea "its not reinstatement its getting coverage started again"
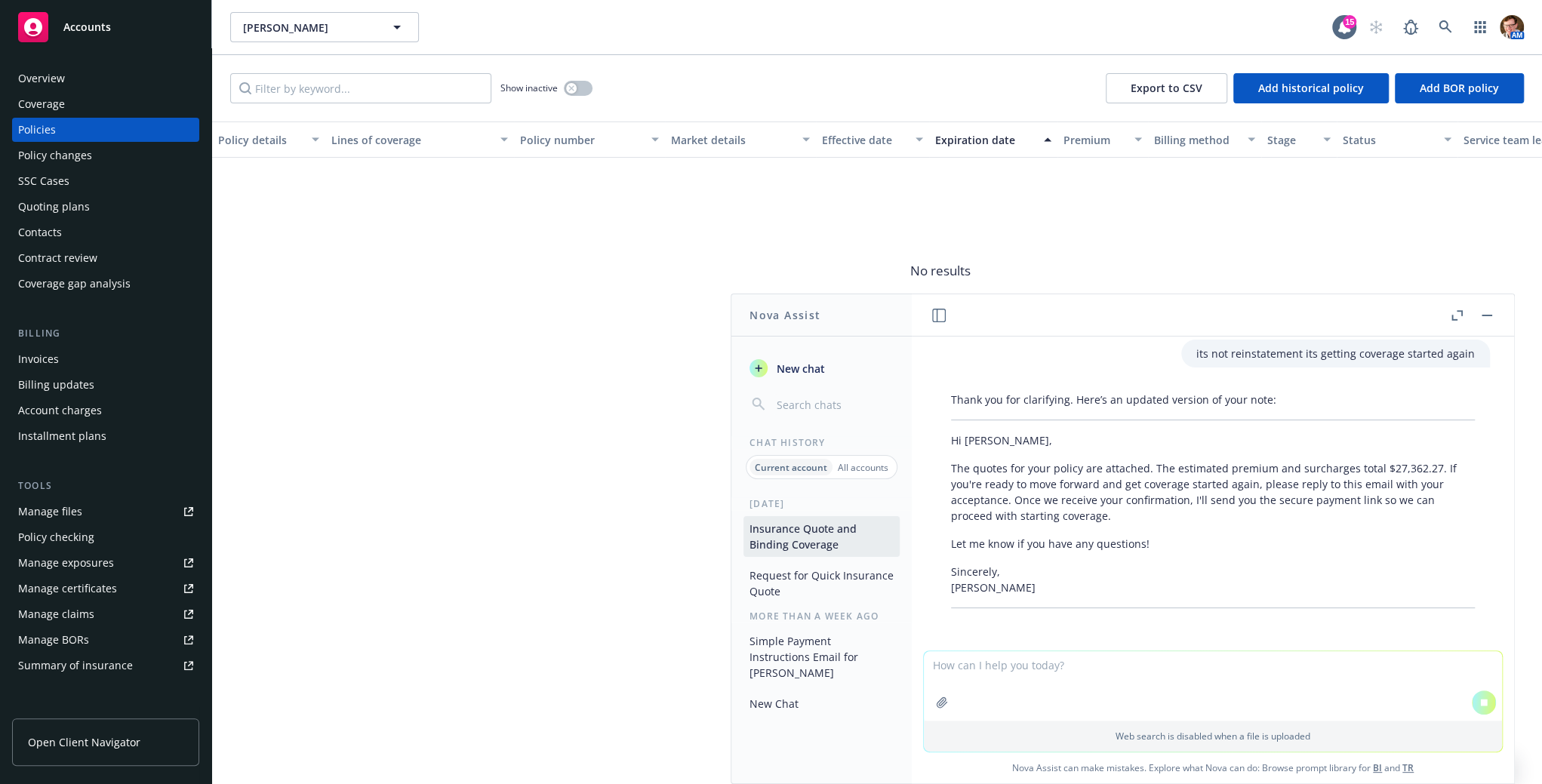
scroll to position [2984, 0]
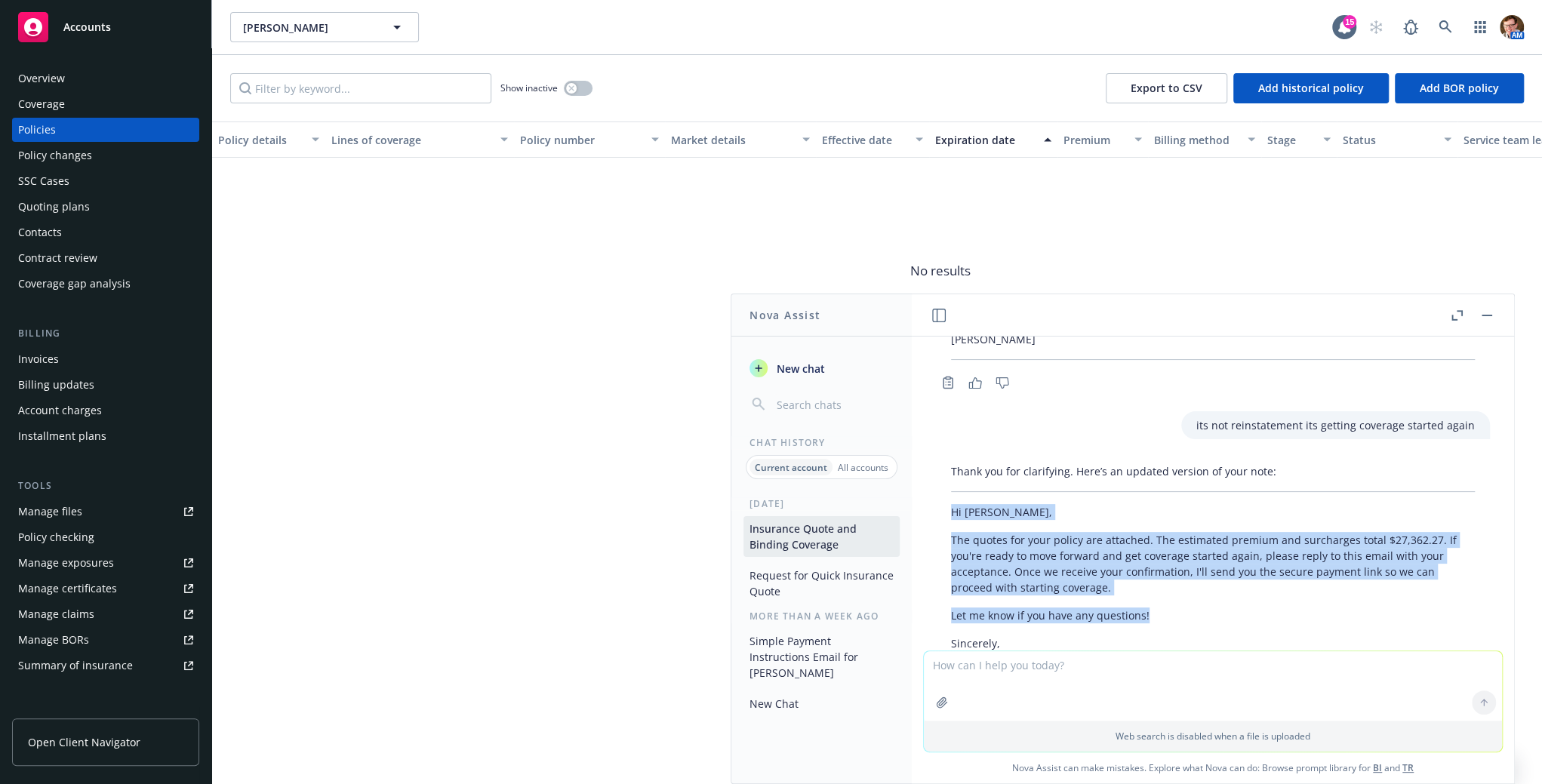
drag, startPoint x: 1156, startPoint y: 516, endPoint x: 951, endPoint y: 411, distance: 230.3
click at [951, 457] on div "Thank you for clarifying. Here’s an updated version of your note: Hi [PERSON_NA…" at bounding box center [1213, 571] width 554 height 229
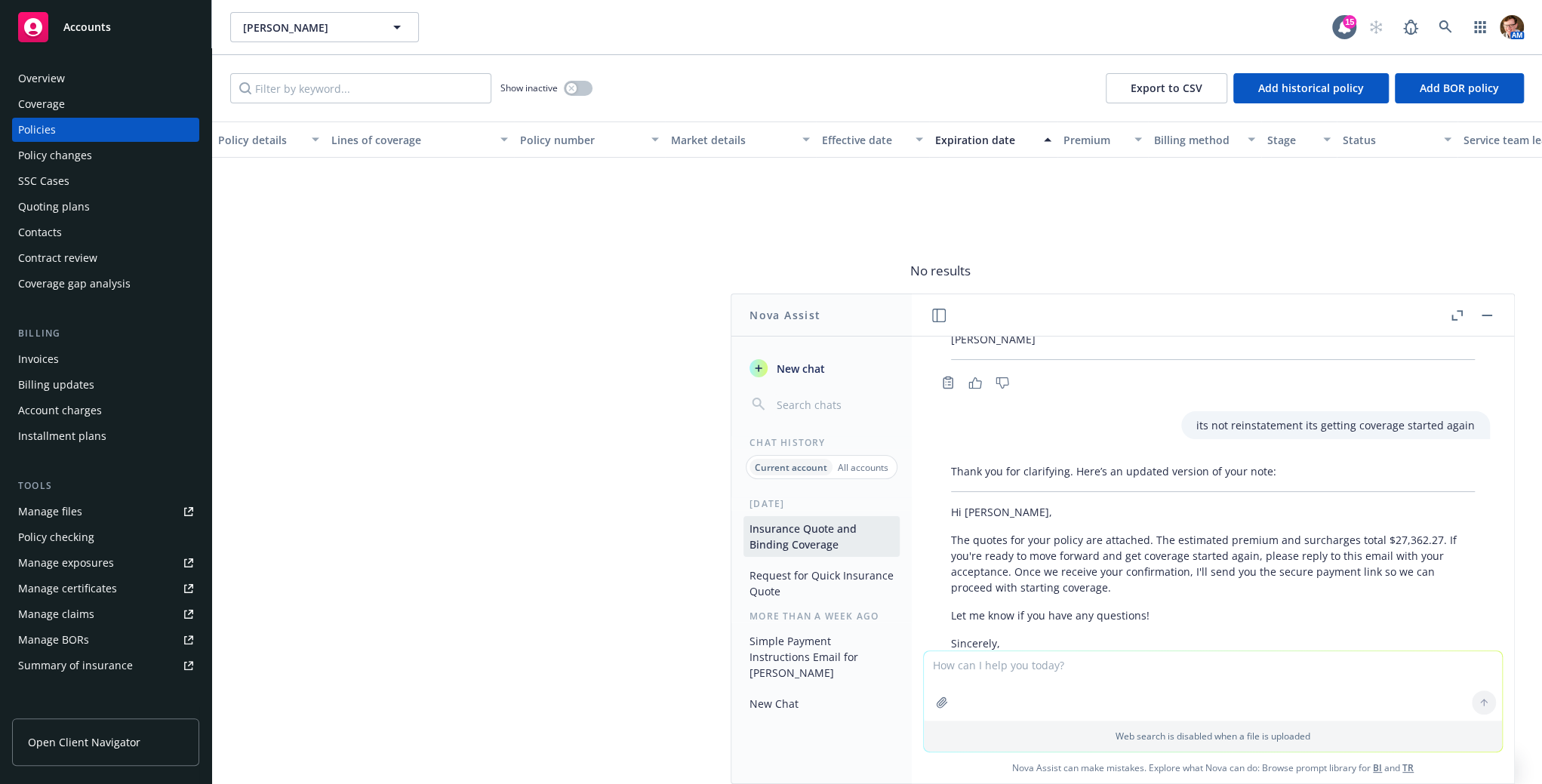
drag, startPoint x: 1036, startPoint y: 468, endPoint x: 1044, endPoint y: 471, distance: 8.5
click at [1036, 532] on p "The quotes for your policy are attached. The estimated premium and surcharges t…" at bounding box center [1212, 564] width 524 height 63
drag, startPoint x: 954, startPoint y: 671, endPoint x: 1042, endPoint y: 679, distance: 88.4
click at [955, 672] on textarea at bounding box center [1213, 686] width 578 height 69
type textarea "just 1 quote"
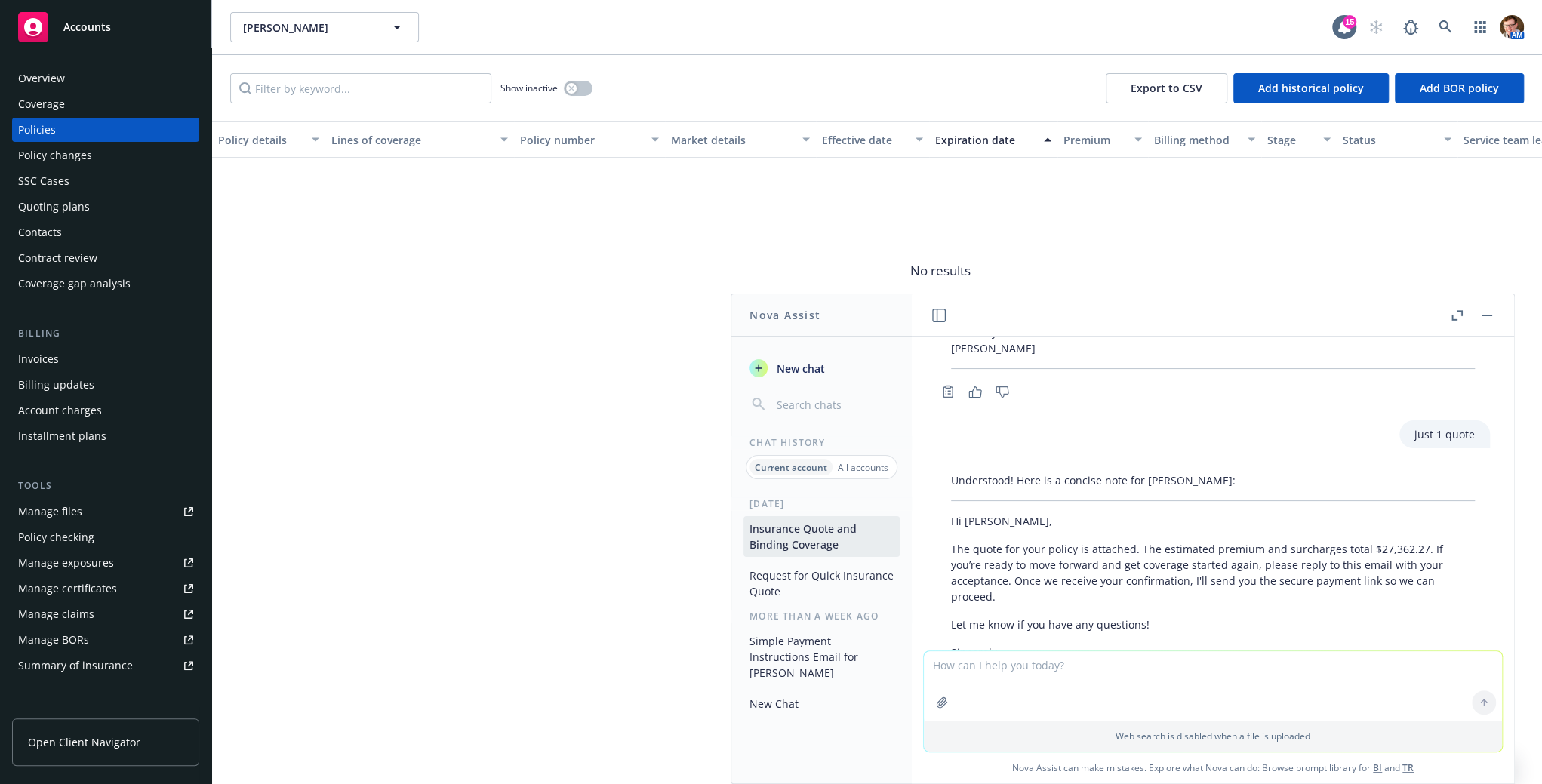
scroll to position [3303, 0]
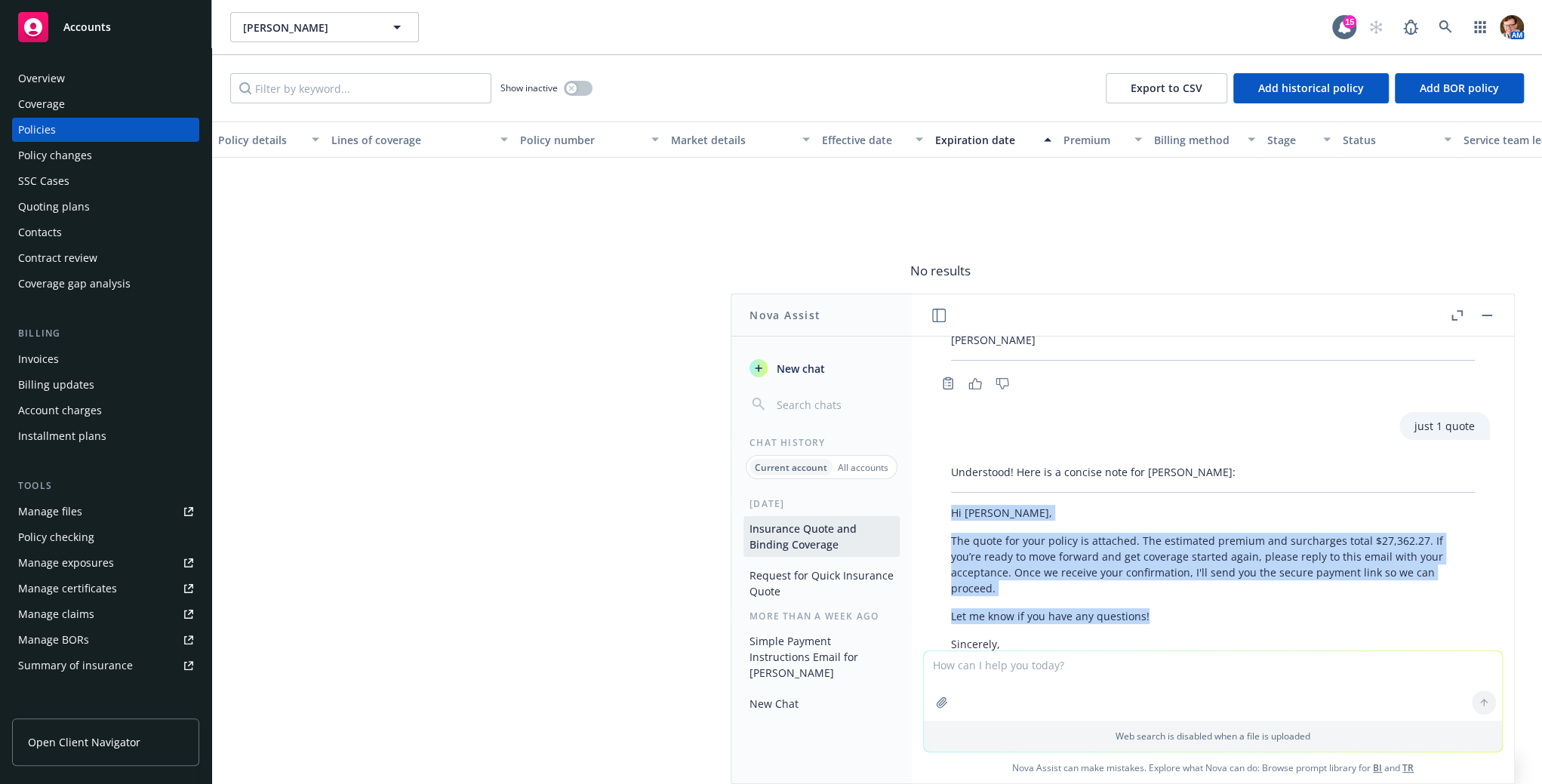
drag, startPoint x: 1158, startPoint y: 515, endPoint x: 944, endPoint y: 405, distance: 240.6
click at [944, 458] on div "Understood! Here is a concise note for [PERSON_NAME]: Hi [PERSON_NAME], The quo…" at bounding box center [1213, 572] width 554 height 229
copy div "Hi [PERSON_NAME], The quote for your policy is attached. The estimated premium …"
click at [82, 73] on div "Overview" at bounding box center [105, 78] width 175 height 24
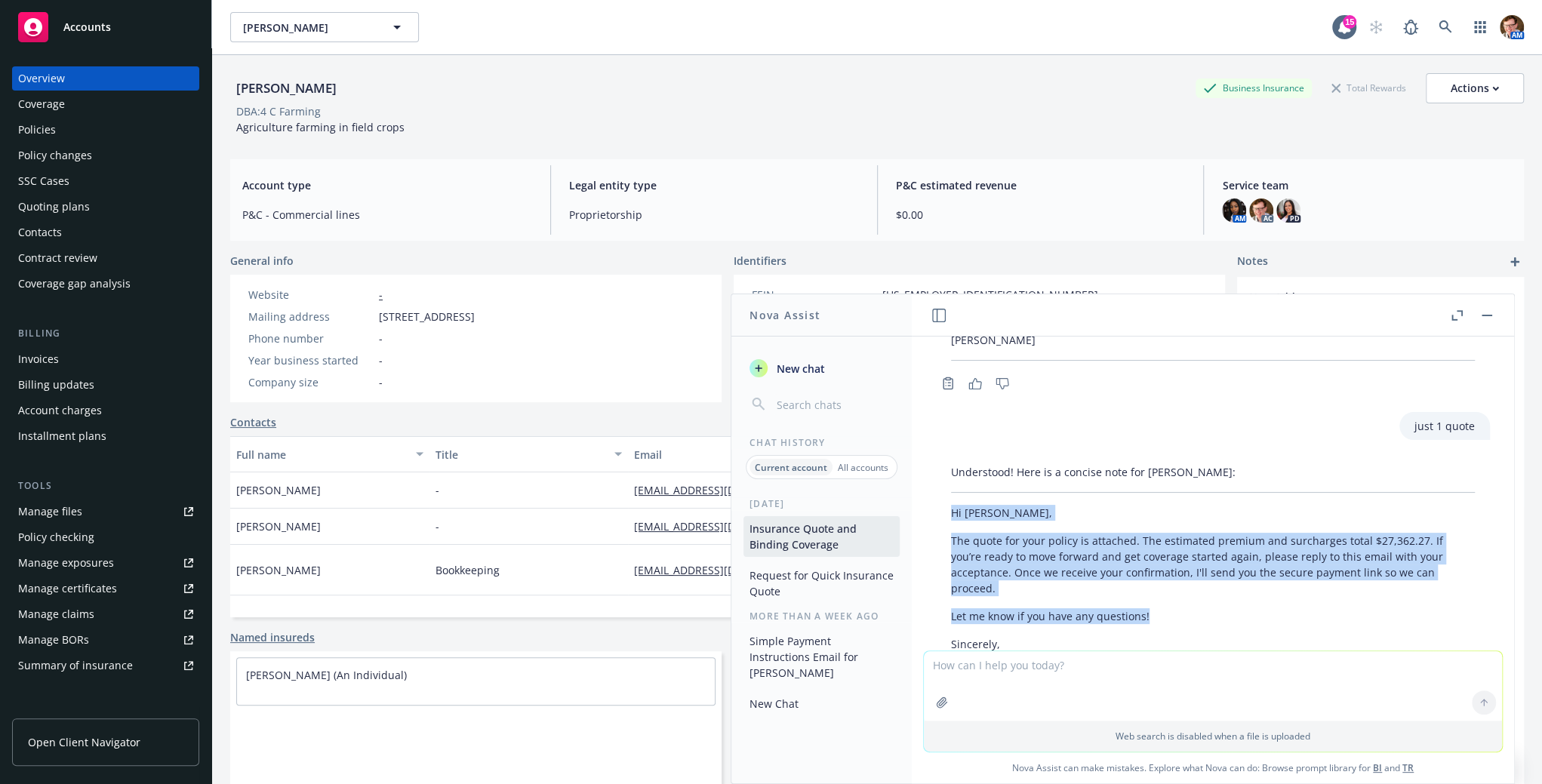
click at [1486, 312] on button "button" at bounding box center [1486, 315] width 18 height 18
